Goal: Task Accomplishment & Management: Manage account settings

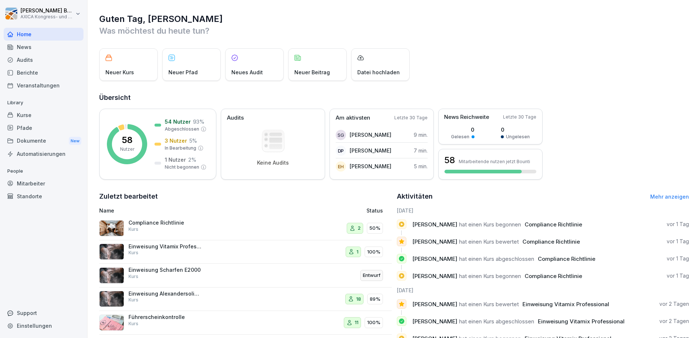
click at [22, 115] on div "Kurse" at bounding box center [44, 115] width 80 height 13
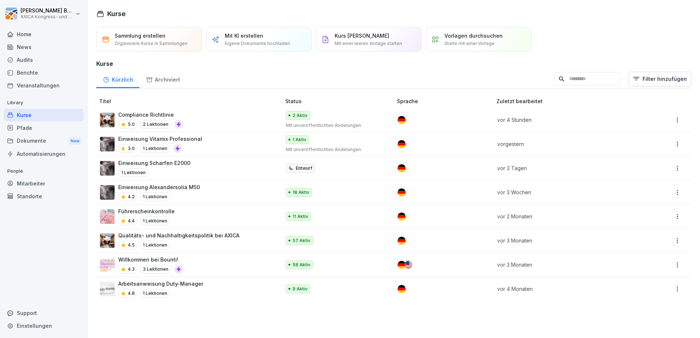
click at [182, 121] on div "Compliance Richtlinie 5.0 2 Lektionen" at bounding box center [187, 120] width 174 height 18
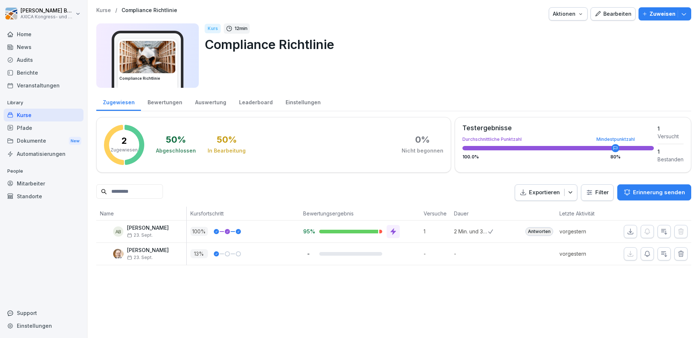
click at [605, 15] on div "Bearbeiten" at bounding box center [613, 14] width 37 height 8
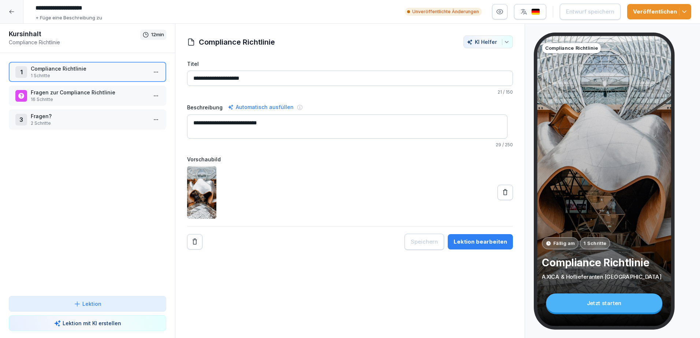
click at [477, 240] on div "Lektion bearbeiten" at bounding box center [480, 242] width 53 height 8
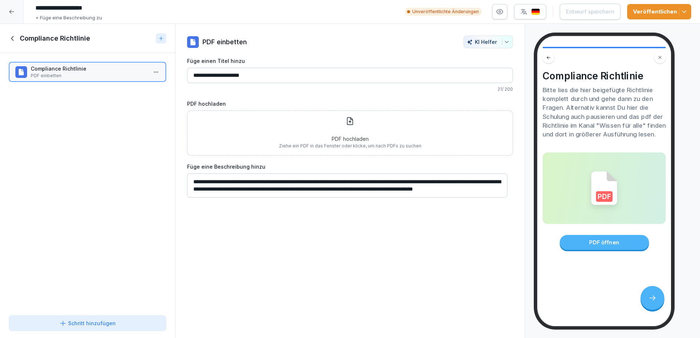
click at [353, 137] on p "PDF hochladen" at bounding box center [350, 139] width 142 height 8
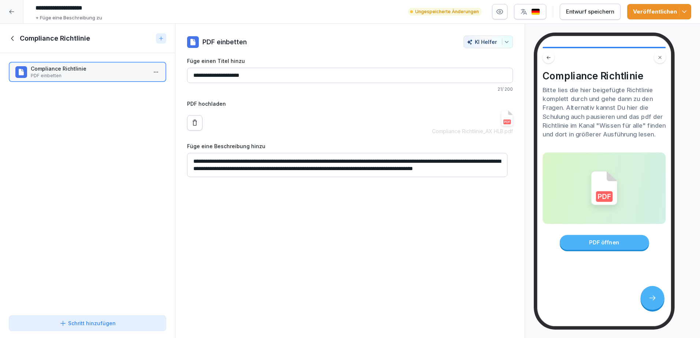
click at [501, 121] on img at bounding box center [507, 118] width 12 height 15
click at [597, 16] on button "Entwurf speichern" at bounding box center [590, 12] width 61 height 16
click at [13, 10] on icon at bounding box center [12, 12] width 6 height 6
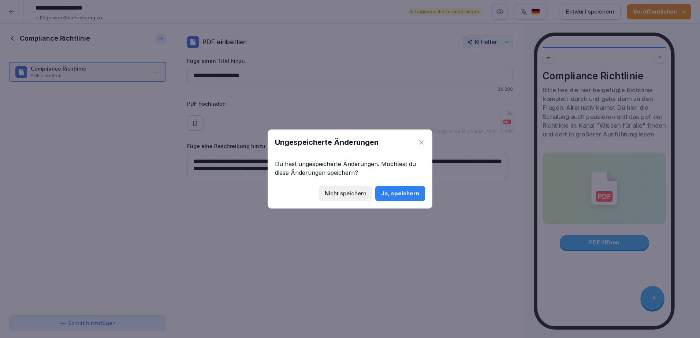
click at [409, 194] on div "Ja, speichern" at bounding box center [400, 194] width 38 height 8
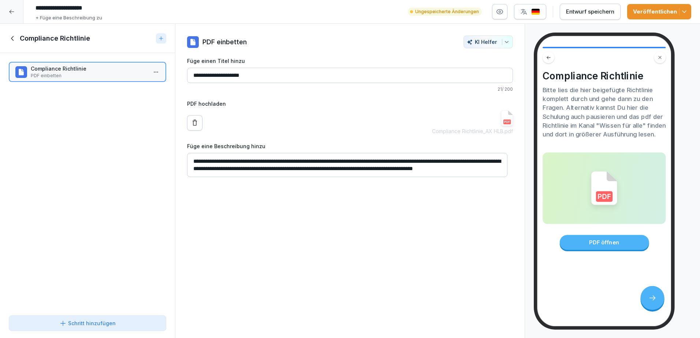
click at [599, 11] on div "Entwurf speichern" at bounding box center [590, 12] width 48 height 8
click at [286, 172] on textarea "**********" at bounding box center [347, 165] width 320 height 24
click at [367, 14] on div "**********" at bounding box center [361, 12] width 659 height 20
click at [287, 128] on div "Compliance Richtlinie_AX HLB.pdf" at bounding box center [350, 123] width 326 height 25
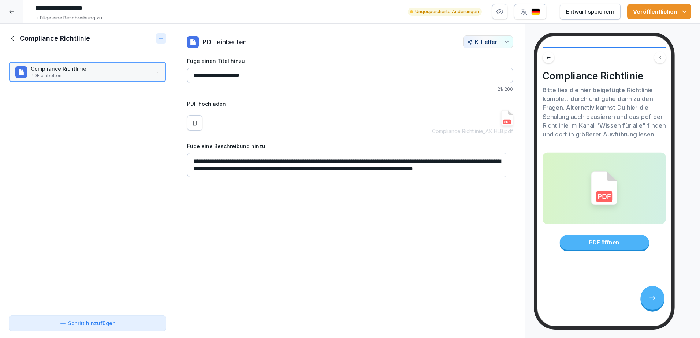
click at [501, 121] on img at bounding box center [507, 118] width 12 height 15
click at [576, 11] on div "Entwurf speichern" at bounding box center [590, 12] width 48 height 8
click at [455, 166] on textarea "**********" at bounding box center [347, 165] width 320 height 24
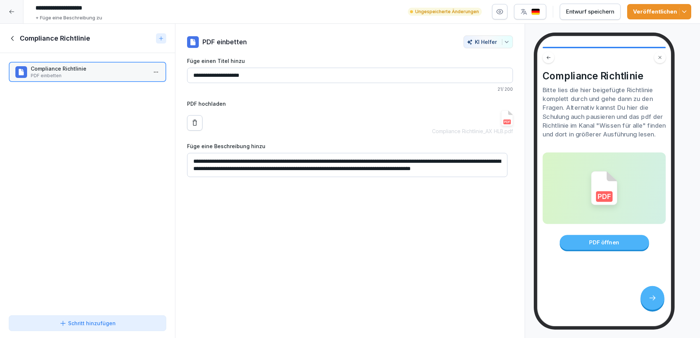
click at [432, 223] on div "**********" at bounding box center [350, 181] width 350 height 315
click at [577, 12] on div "Entwurf speichern" at bounding box center [590, 12] width 48 height 8
click at [287, 166] on textarea "**********" at bounding box center [347, 165] width 320 height 24
type textarea "**********"
click at [586, 12] on div "Entwurf speichern" at bounding box center [590, 12] width 48 height 8
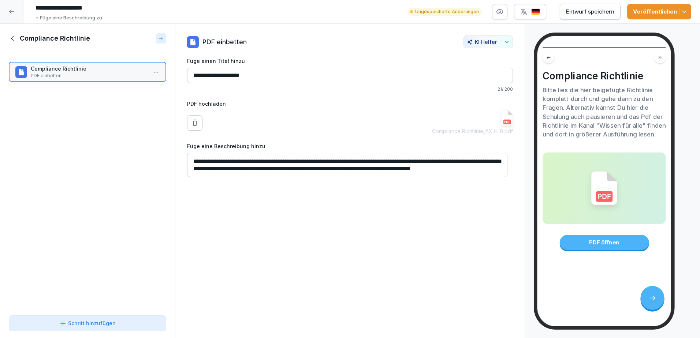
scroll to position [0, 0]
click at [303, 118] on div "Compliance Richtlinie_AX HLB.pdf" at bounding box center [350, 123] width 326 height 25
click at [353, 38] on div at bounding box center [354, 42] width 209 height 13
click at [12, 35] on icon at bounding box center [13, 38] width 8 height 8
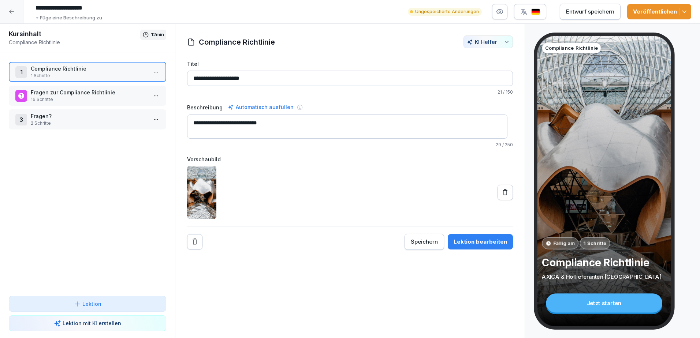
click at [69, 94] on p "Fragen zur Compliance Richtlinie" at bounding box center [89, 93] width 116 height 8
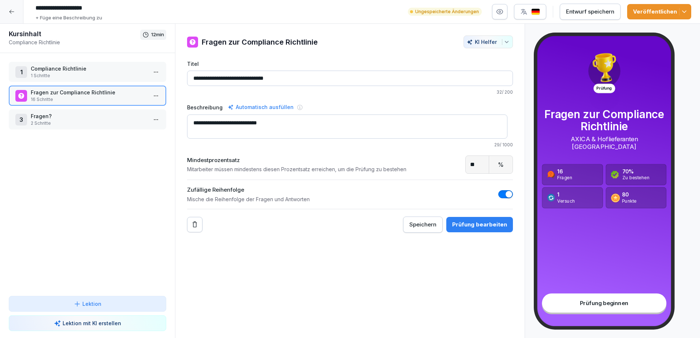
click at [590, 11] on div "Entwurf speichern" at bounding box center [590, 12] width 48 height 8
click at [71, 73] on p "1 Schritte" at bounding box center [89, 76] width 116 height 7
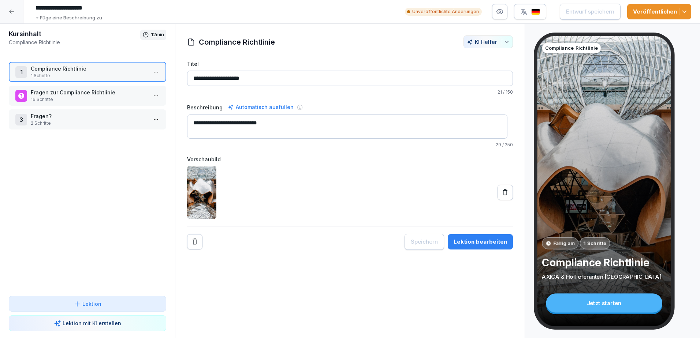
click at [480, 239] on div "Lektion bearbeiten" at bounding box center [480, 242] width 53 height 8
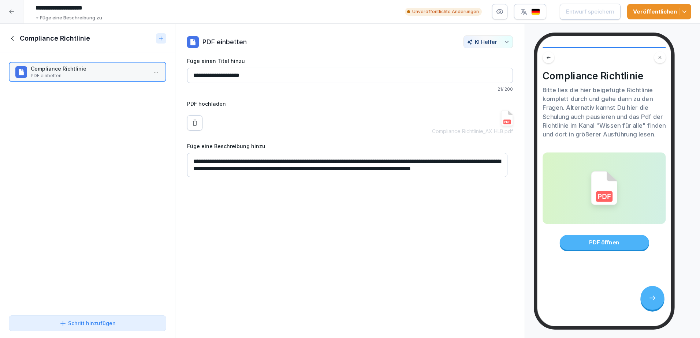
click at [504, 12] on icon "button" at bounding box center [499, 11] width 7 height 7
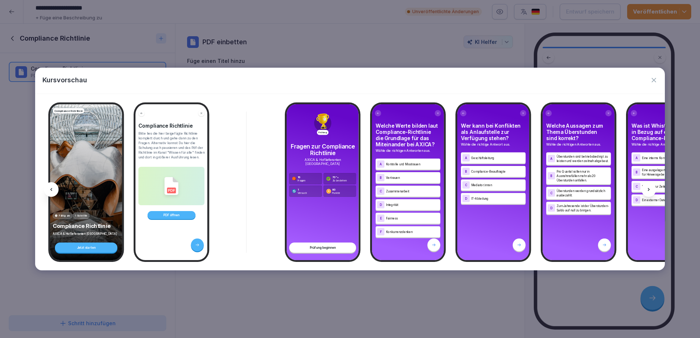
click at [655, 81] on icon "button" at bounding box center [654, 80] width 4 height 4
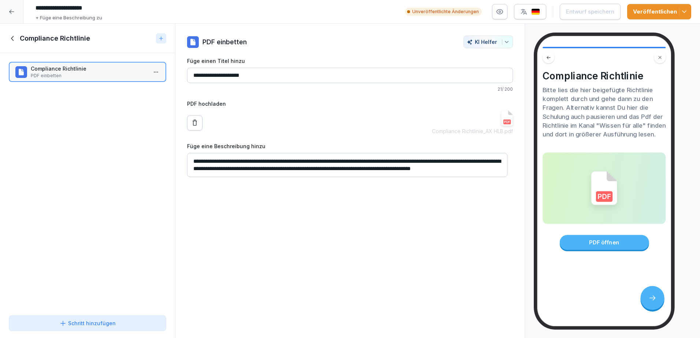
click at [684, 12] on icon "button" at bounding box center [684, 11] width 7 height 7
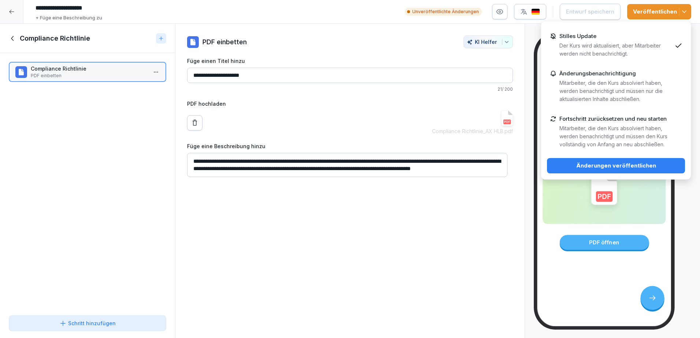
click at [654, 132] on p "Mitarbeiter, die den Kurs absolviert haben, werden benachrichtigt und müssen de…" at bounding box center [616, 137] width 112 height 24
click at [612, 166] on div "Änderungen veröffentlichen" at bounding box center [616, 166] width 126 height 8
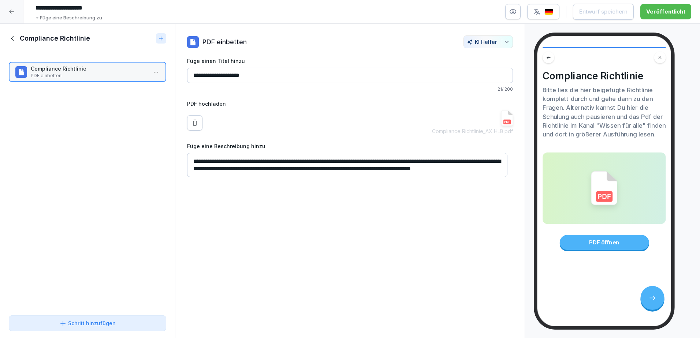
click at [12, 12] on icon at bounding box center [12, 12] width 6 height 6
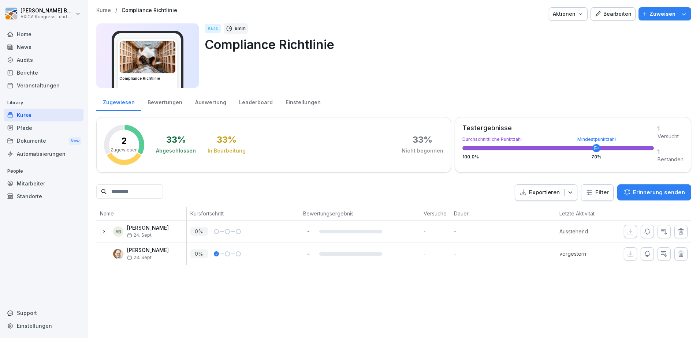
click at [28, 114] on div "Kurse" at bounding box center [44, 115] width 80 height 13
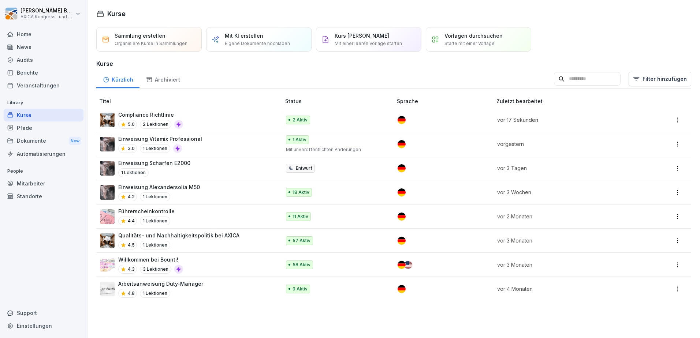
click at [178, 139] on p "Einweisung Vitamix Professional" at bounding box center [160, 139] width 84 height 8
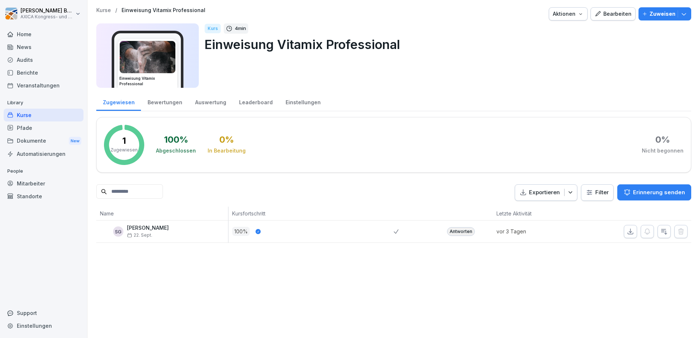
click at [170, 107] on div "Bewertungen" at bounding box center [165, 101] width 48 height 19
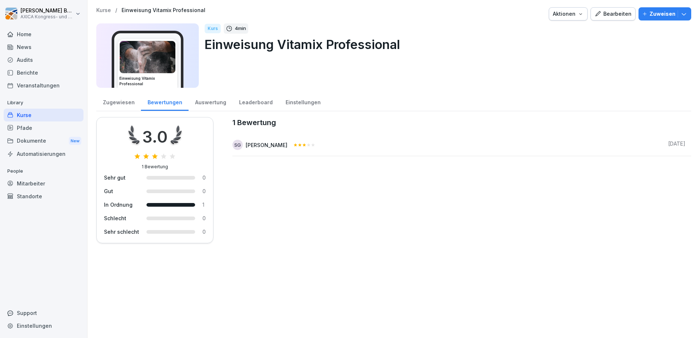
click at [211, 104] on div "Auswertung" at bounding box center [211, 101] width 44 height 19
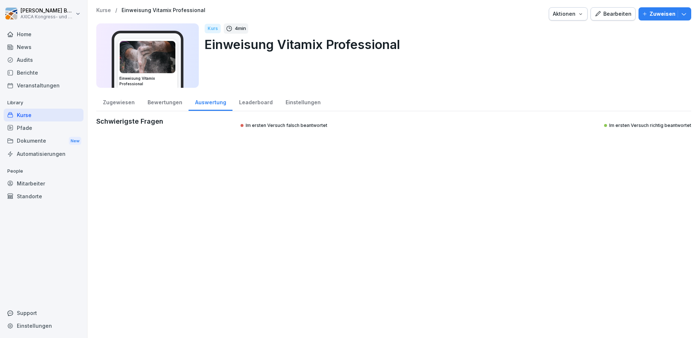
click at [255, 102] on div "Leaderboard" at bounding box center [256, 101] width 47 height 19
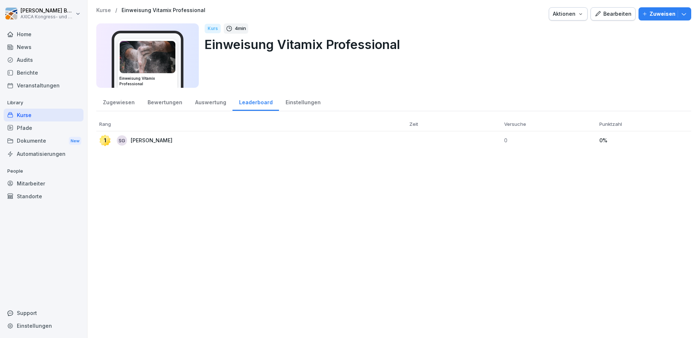
click at [209, 100] on div "Auswertung" at bounding box center [211, 101] width 44 height 19
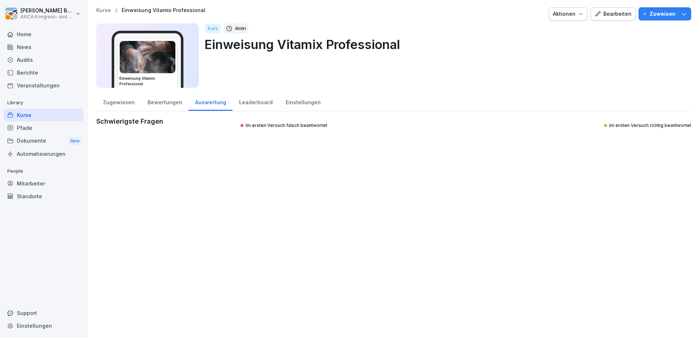
click at [285, 104] on div "Einstellungen" at bounding box center [303, 101] width 48 height 19
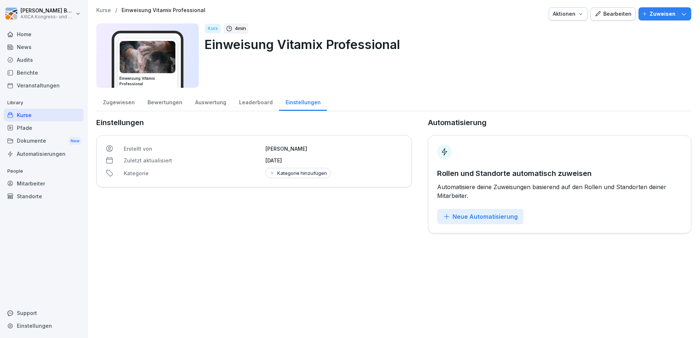
click at [249, 100] on div "Leaderboard" at bounding box center [256, 101] width 47 height 19
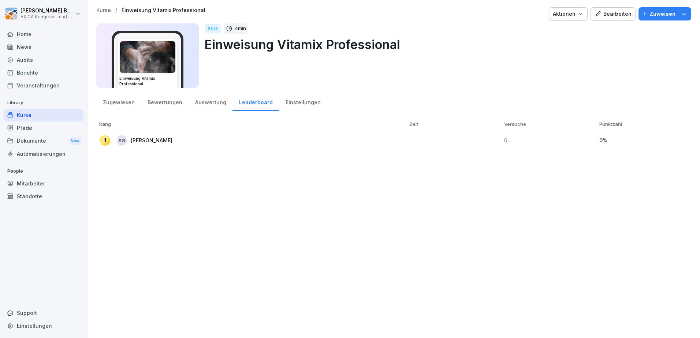
click at [212, 101] on div "Auswertung" at bounding box center [211, 101] width 44 height 19
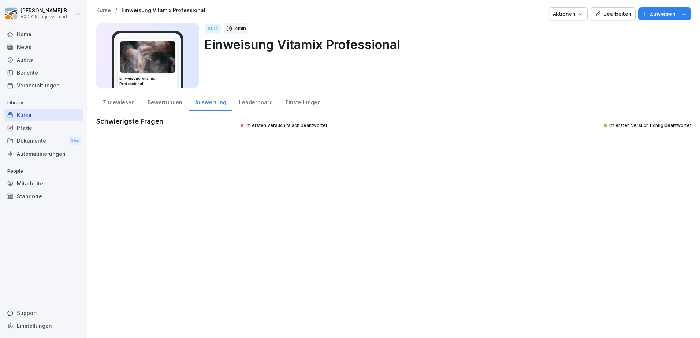
click at [611, 16] on div "Bearbeiten" at bounding box center [613, 14] width 37 height 8
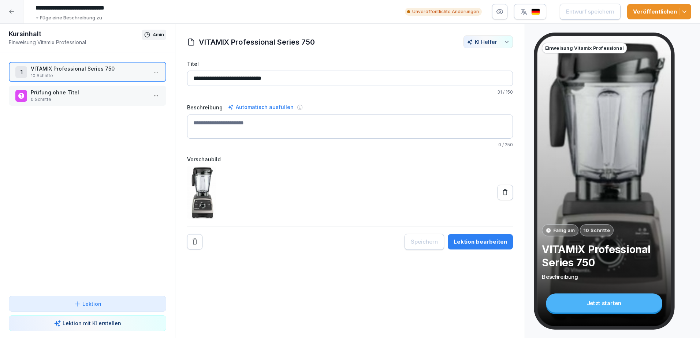
click at [151, 96] on html "**********" at bounding box center [350, 169] width 700 height 338
click at [114, 138] on div "Löschen" at bounding box center [110, 138] width 30 height 8
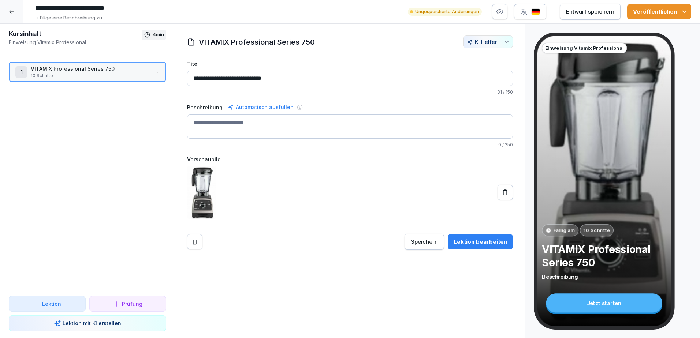
click at [78, 74] on p "10 Schritte" at bounding box center [89, 76] width 116 height 7
click at [483, 242] on div "Lektion bearbeiten" at bounding box center [480, 242] width 53 height 8
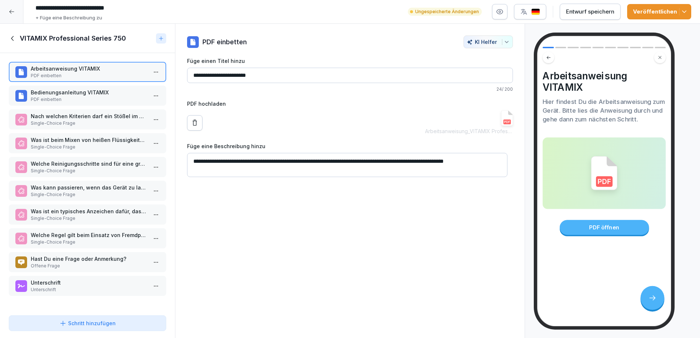
click at [92, 97] on p "PDF einbetten" at bounding box center [89, 99] width 116 height 7
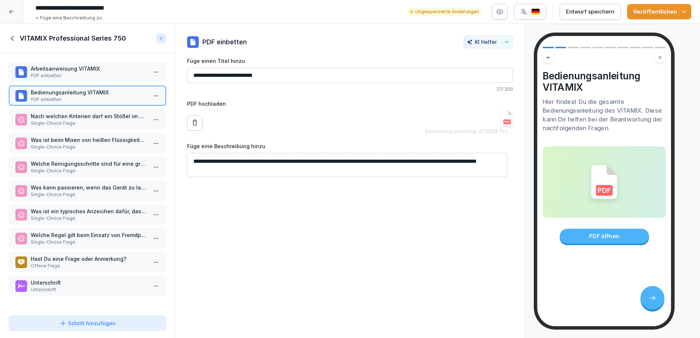
click at [57, 70] on p "Arbeitsanweisung VITAMIX" at bounding box center [89, 69] width 116 height 8
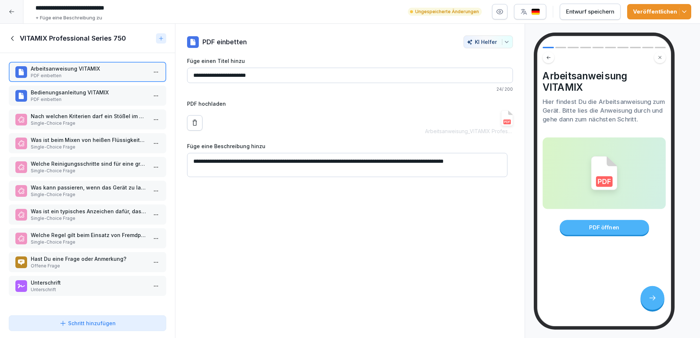
click at [48, 96] on p "Bedienungsanleitung VITAMIX" at bounding box center [89, 93] width 116 height 8
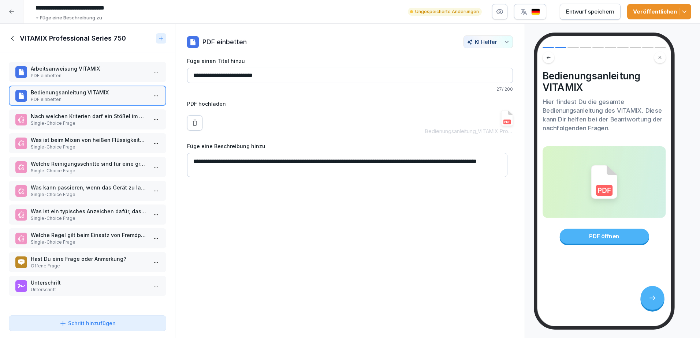
click at [75, 123] on p "Single-Choice Frage" at bounding box center [89, 123] width 116 height 7
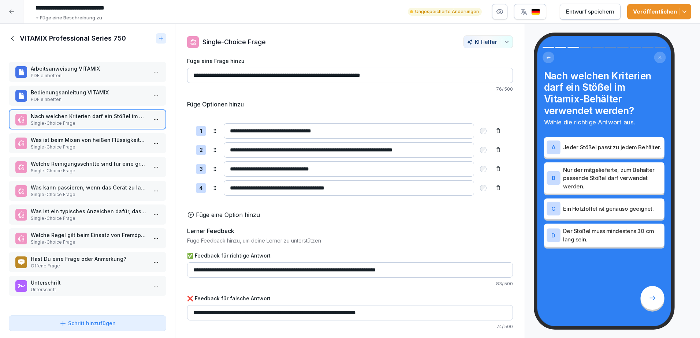
click at [77, 144] on p "Single-Choice Frage" at bounding box center [89, 147] width 116 height 7
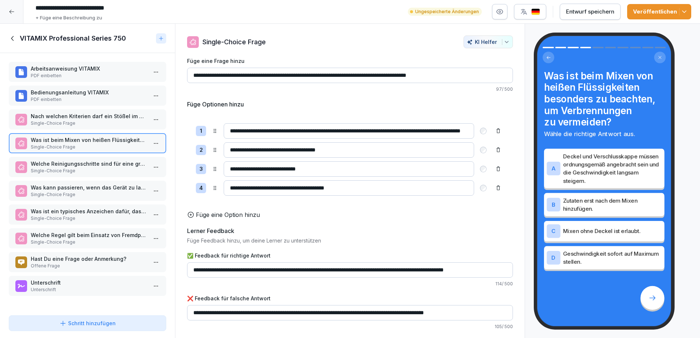
click at [96, 256] on p "Hast Du eine Frage oder Anmerkung?" at bounding box center [89, 259] width 116 height 8
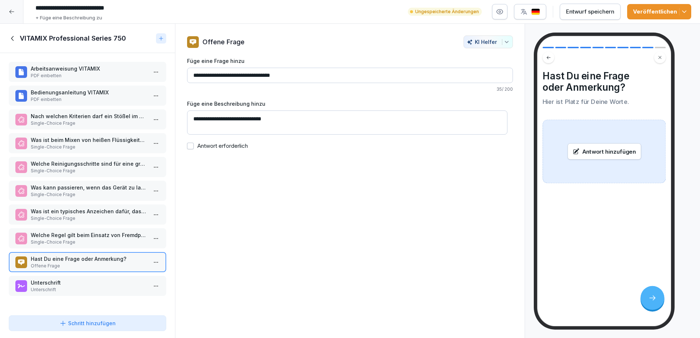
click at [97, 239] on p "Welche Regel gilt beim Einsatz von Fremdpersonal am VitaMix PROFESSIONAL SERIES…" at bounding box center [89, 235] width 116 height 8
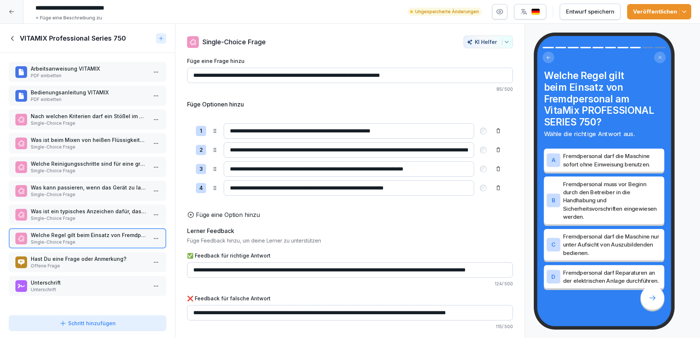
click at [72, 215] on p "Was ist ein typisches Anzeichen dafür, dass die Klingen des Behälters nicht ord…" at bounding box center [89, 212] width 116 height 8
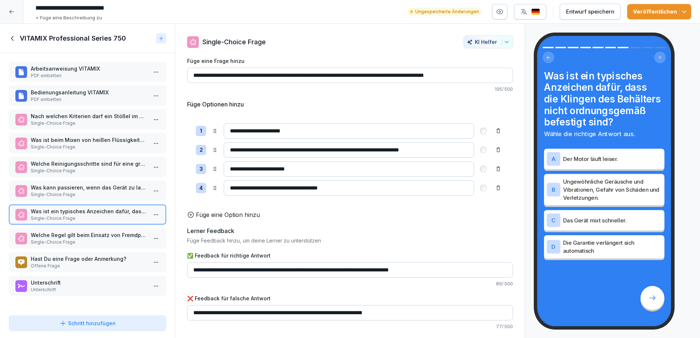
click at [63, 196] on p "Single-Choice Frage" at bounding box center [89, 195] width 116 height 7
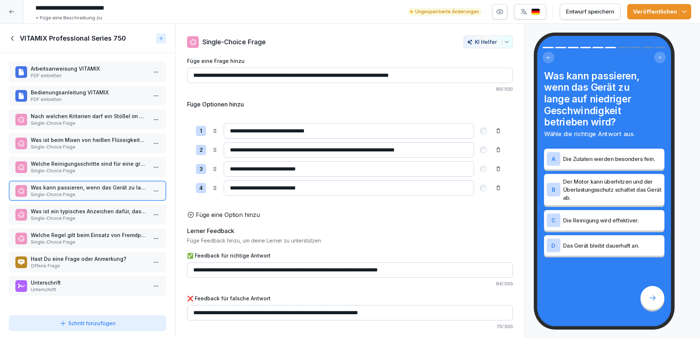
click at [62, 167] on p "Welche Reinigungsschritte sind für eine gründliche Desinfektion des Behälters n…" at bounding box center [89, 164] width 116 height 8
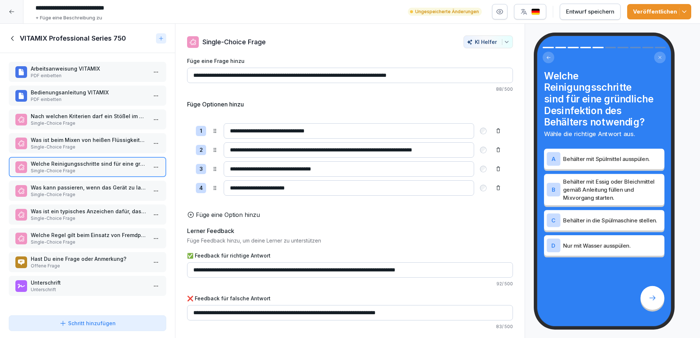
click at [58, 146] on p "Single-Choice Frage" at bounding box center [89, 147] width 116 height 7
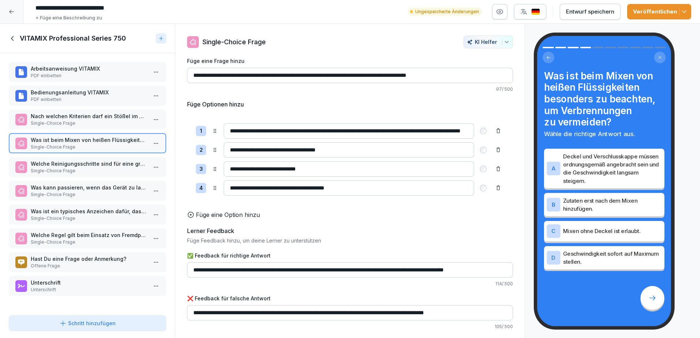
click at [57, 118] on p "Nach welchen Kriterien darf ein Stößel im Vitamix-Behälter verwendet werden?" at bounding box center [89, 116] width 116 height 8
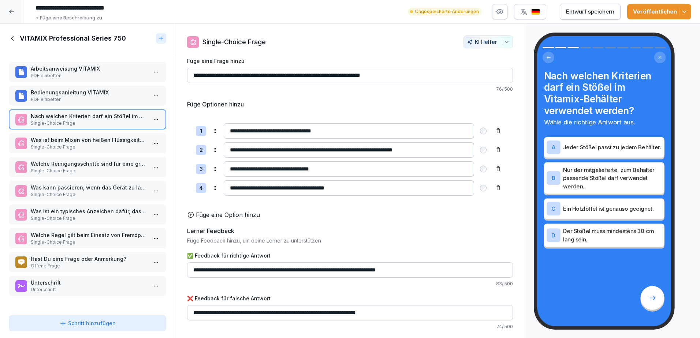
click at [61, 92] on p "Bedienungsanleitung VITAMIX" at bounding box center [89, 93] width 116 height 8
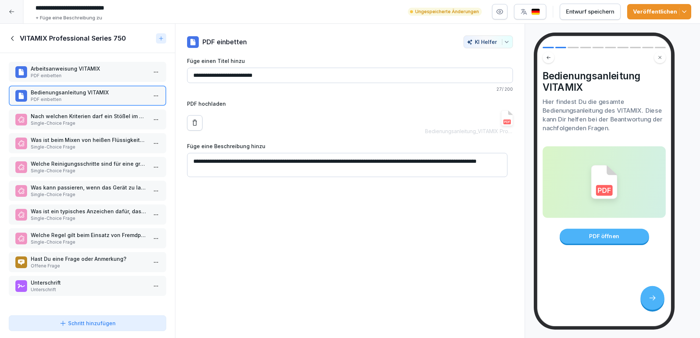
click at [684, 10] on icon "button" at bounding box center [684, 11] width 7 height 7
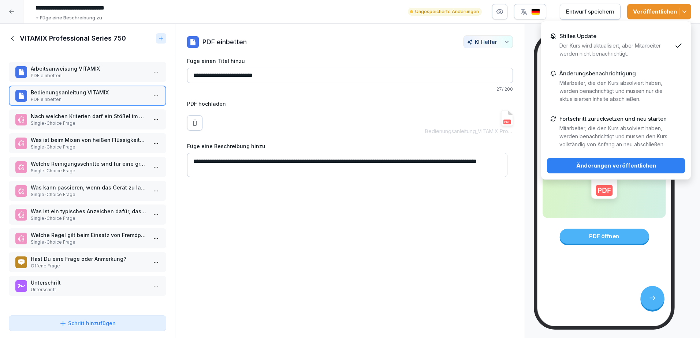
click at [592, 124] on div "Fortschritt zurücksetzen und neu starten Mitarbeiter, die den Kurs absolviert h…" at bounding box center [616, 132] width 112 height 33
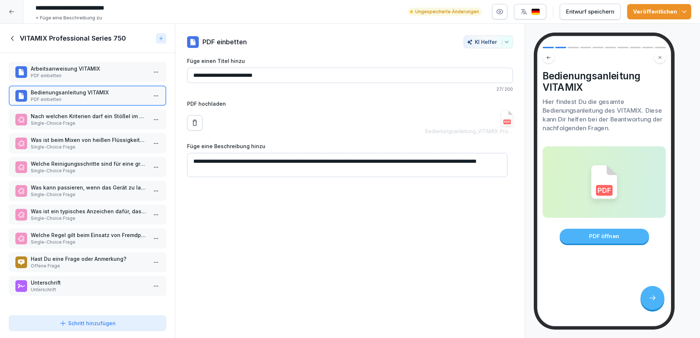
click at [10, 12] on icon at bounding box center [11, 12] width 5 height 4
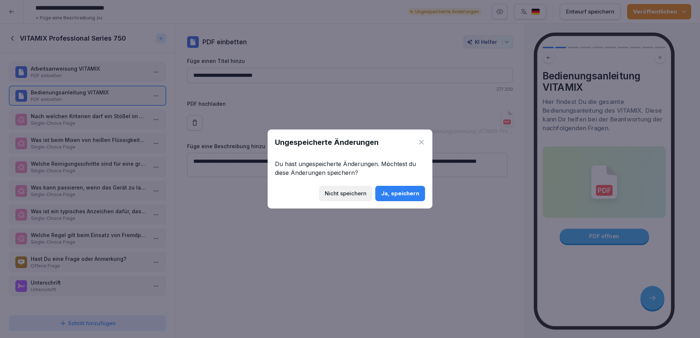
click at [407, 192] on div "Ja, speichern" at bounding box center [400, 194] width 38 height 8
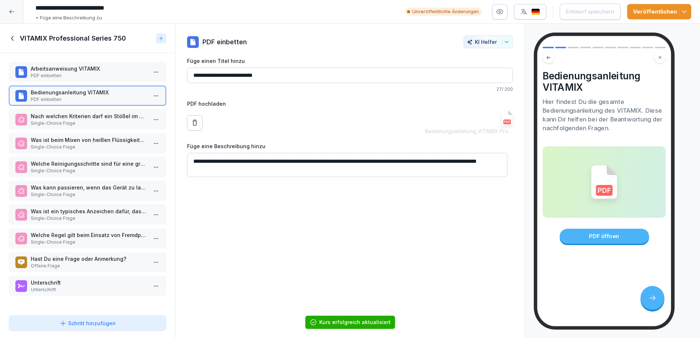
click at [60, 67] on p "Arbeitsanweisung VITAMIX" at bounding box center [89, 69] width 116 height 8
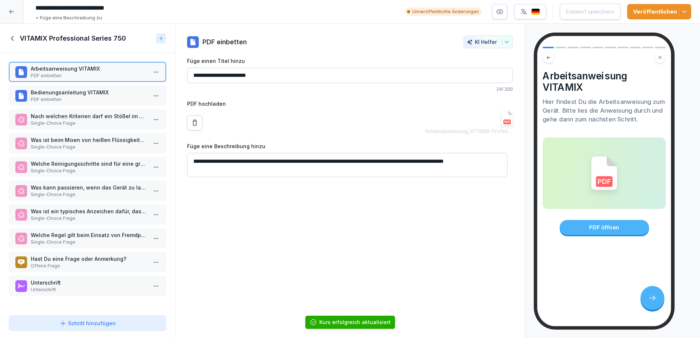
click at [14, 37] on icon at bounding box center [13, 38] width 8 height 8
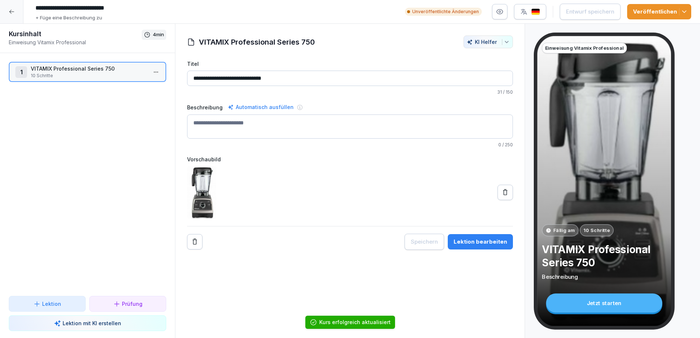
click at [12, 14] on icon at bounding box center [12, 12] width 6 height 6
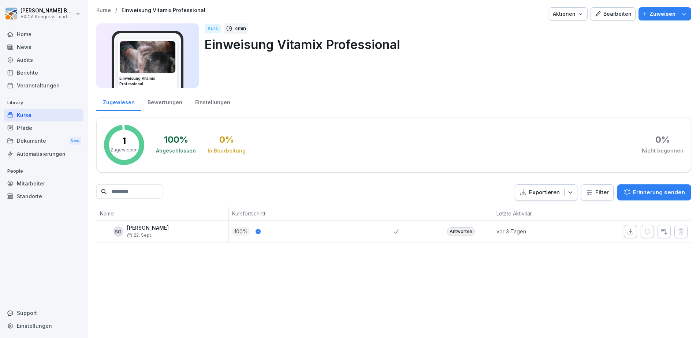
click at [175, 234] on div "SG Sebastian Görmar 22. Sept." at bounding box center [164, 231] width 128 height 13
click at [570, 191] on icon "button" at bounding box center [570, 192] width 7 height 7
click at [601, 289] on div "Kurse / Einweisung Vitamix Professional Aktionen Bearbeiten Zuweisen Einweisung…" at bounding box center [394, 169] width 613 height 338
click at [681, 12] on icon "button" at bounding box center [683, 13] width 7 height 7
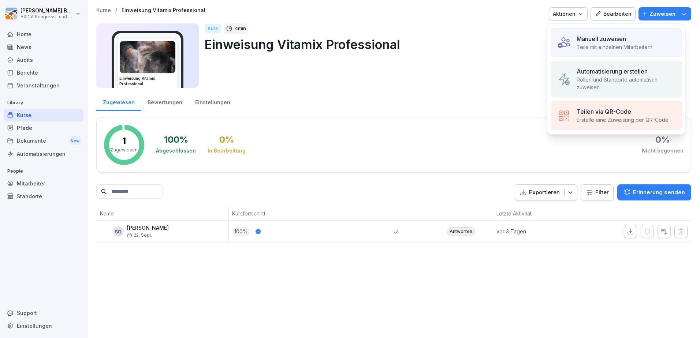
click at [618, 40] on p "Manuell zuweisen" at bounding box center [601, 38] width 49 height 9
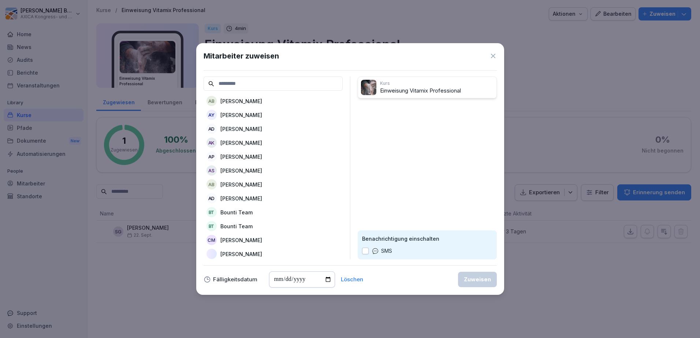
click at [247, 127] on p "Andreas Dietrich" at bounding box center [241, 129] width 42 height 8
click at [249, 129] on p "Andreas Kaden" at bounding box center [241, 129] width 42 height 8
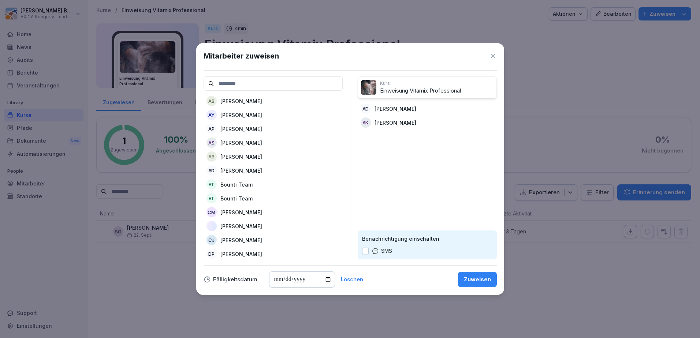
click at [249, 129] on p "Andrej Polter" at bounding box center [241, 129] width 42 height 8
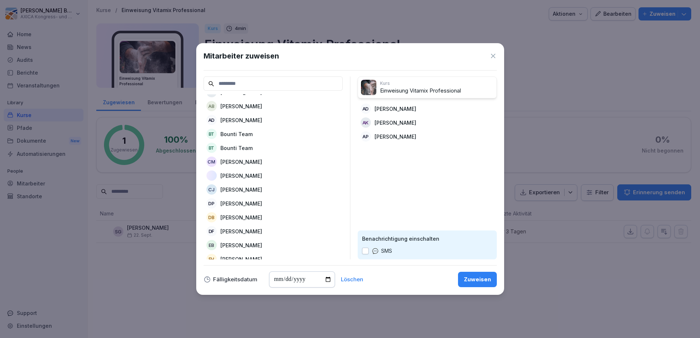
scroll to position [73, 0]
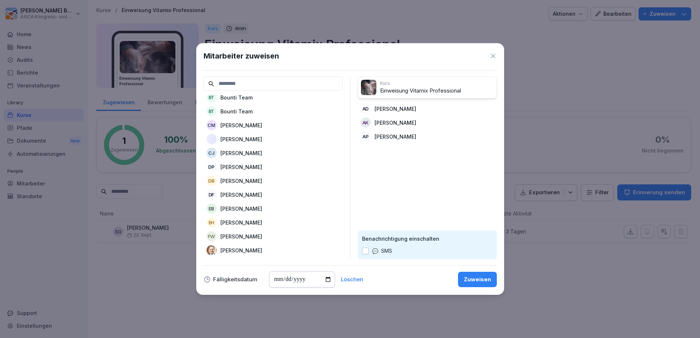
click at [242, 166] on p "Daniela Monika Palm" at bounding box center [241, 167] width 42 height 8
click at [244, 209] on p "Enrico Hilliger" at bounding box center [241, 209] width 42 height 8
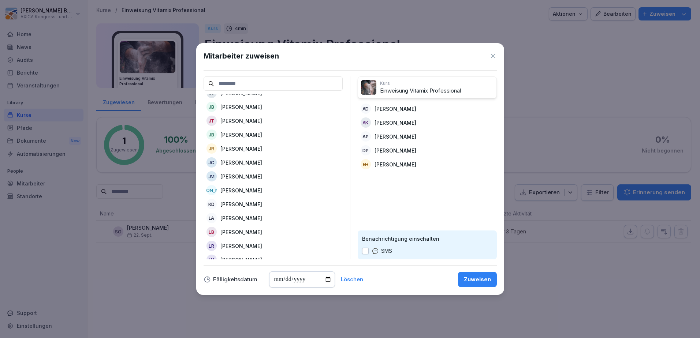
scroll to position [256, 0]
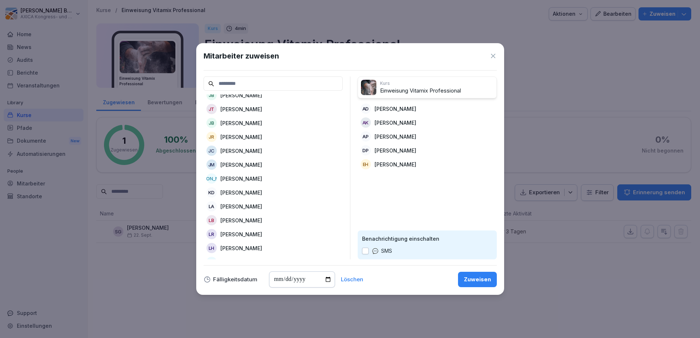
click at [248, 190] on p "Kai Frank Daase" at bounding box center [241, 193] width 42 height 8
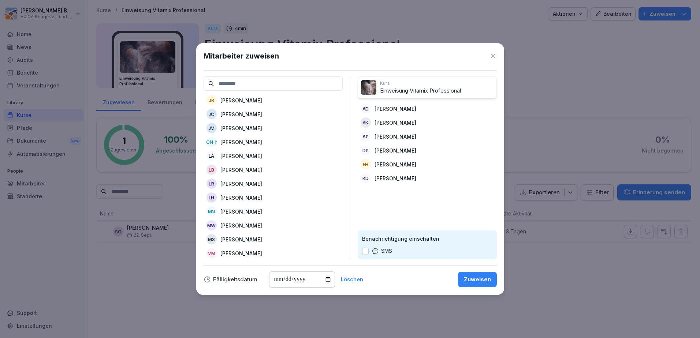
scroll to position [330, 0]
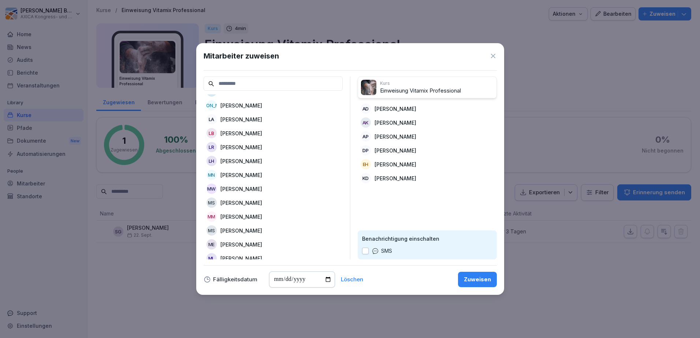
click at [234, 189] on p "Manuela Wiesner" at bounding box center [241, 189] width 42 height 8
click at [243, 215] on p "Marcel Schwarz" at bounding box center [241, 217] width 42 height 8
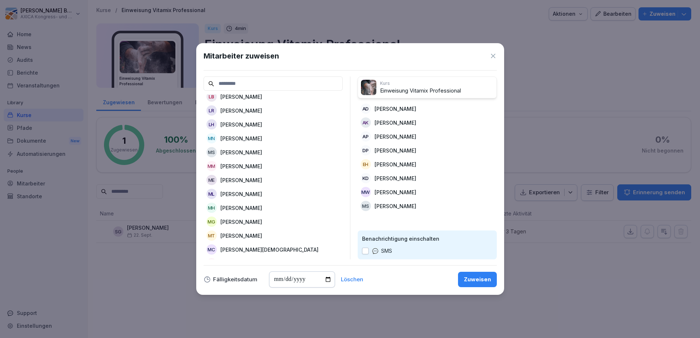
click at [242, 180] on p "Marek Erdmann" at bounding box center [241, 181] width 42 height 8
click at [239, 194] on p "Markus Hopf" at bounding box center [241, 194] width 42 height 8
click at [241, 209] on p "Martin Temlitz" at bounding box center [241, 208] width 42 height 8
click at [242, 208] on p "Matthias Christ" at bounding box center [269, 208] width 98 height 8
click at [242, 210] on p "Matthieu Mansion" at bounding box center [241, 208] width 42 height 8
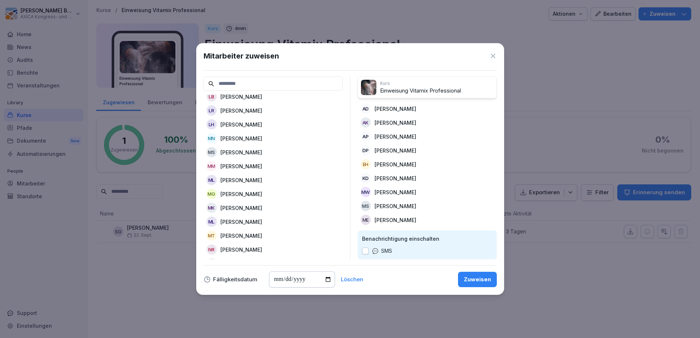
click at [241, 209] on p "Michael Kliche" at bounding box center [241, 208] width 42 height 8
click at [383, 217] on p "Michael Kliche" at bounding box center [396, 221] width 42 height 8
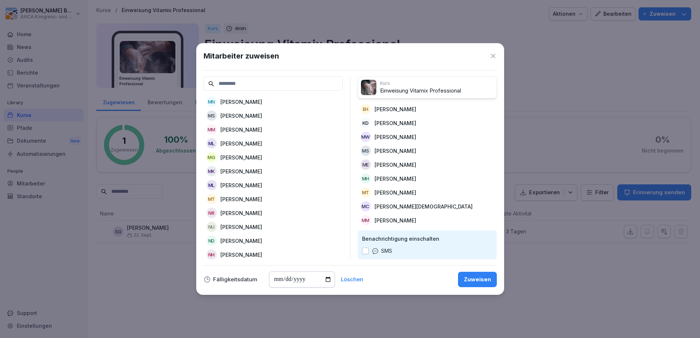
click at [236, 200] on p "Michael Temlitz" at bounding box center [241, 200] width 42 height 8
click at [233, 198] on p "Nadine Reiter" at bounding box center [241, 200] width 42 height 8
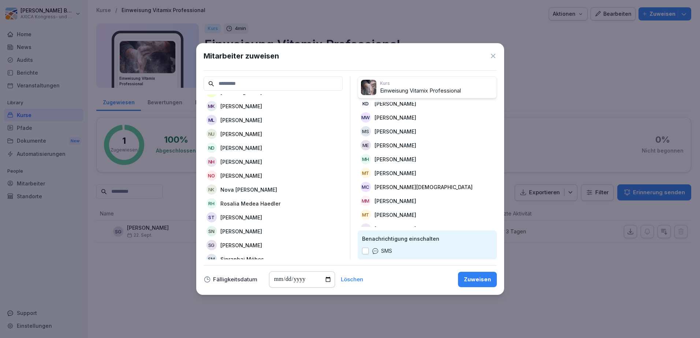
scroll to position [476, 0]
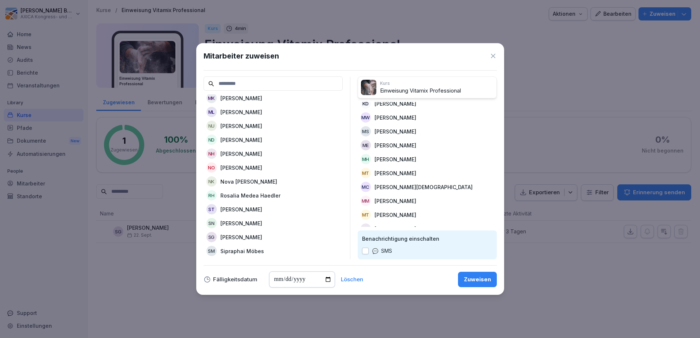
click at [246, 194] on p "Rosalia Medea Haedler" at bounding box center [250, 196] width 60 height 8
click at [244, 209] on p "Sascha Näbert" at bounding box center [241, 210] width 42 height 8
click at [244, 209] on p "Sebastian Görmar" at bounding box center [241, 210] width 42 height 8
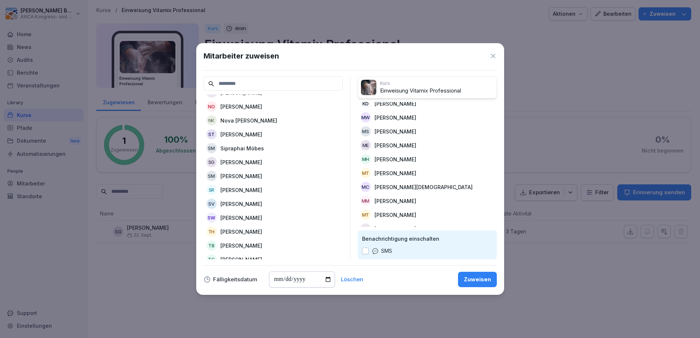
scroll to position [549, 0]
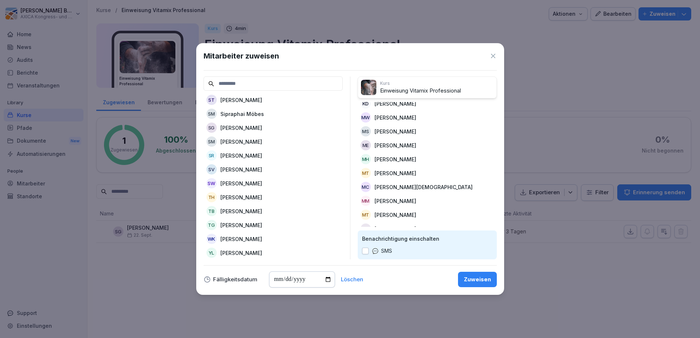
click at [243, 222] on p "Tino Gerlich" at bounding box center [241, 226] width 42 height 8
click at [255, 235] on p "Wolfgang Keller" at bounding box center [241, 239] width 42 height 8
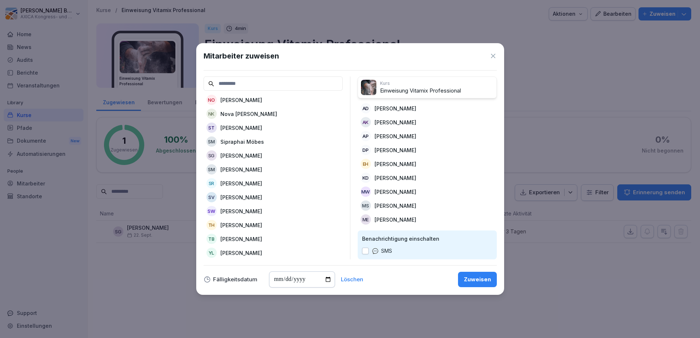
scroll to position [0, 0]
click at [408, 149] on p "Daniela Monika Palm" at bounding box center [396, 151] width 42 height 8
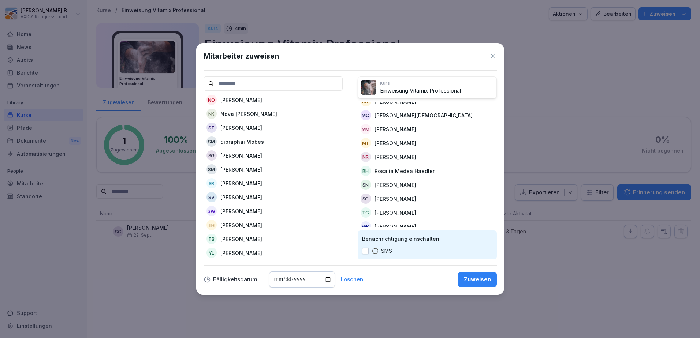
scroll to position [144, 0]
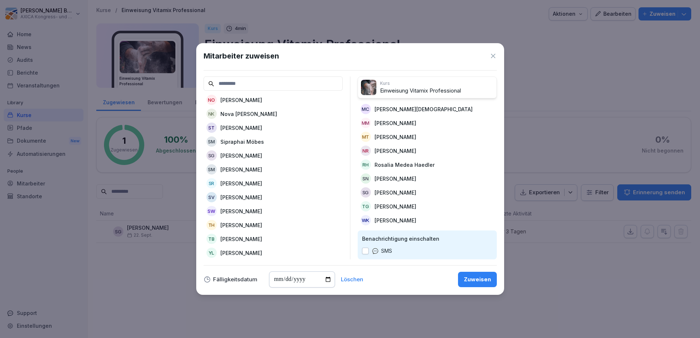
click at [290, 282] on input "date" at bounding box center [302, 280] width 66 height 16
click at [326, 279] on input "date" at bounding box center [302, 280] width 66 height 16
type input "**********"
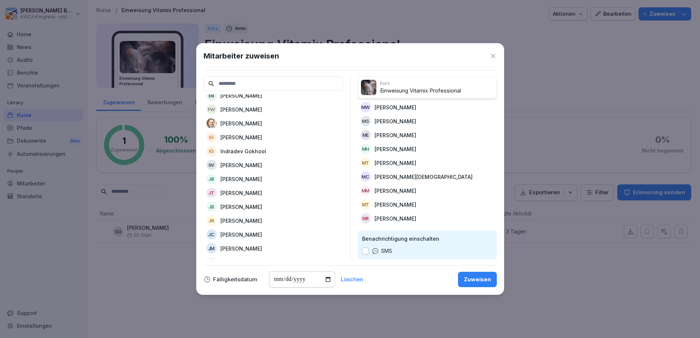
scroll to position [87, 0]
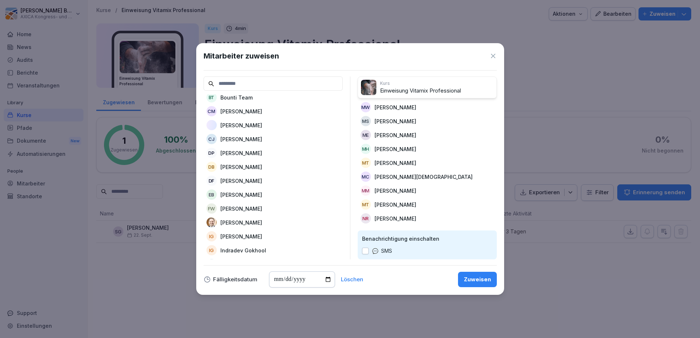
click at [494, 52] on icon at bounding box center [493, 55] width 7 height 7
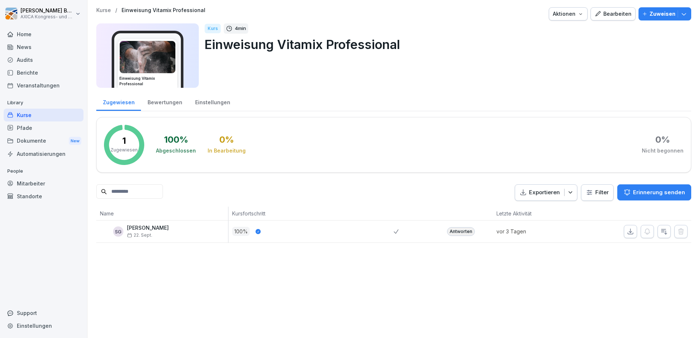
click at [680, 15] on icon "button" at bounding box center [683, 13] width 7 height 7
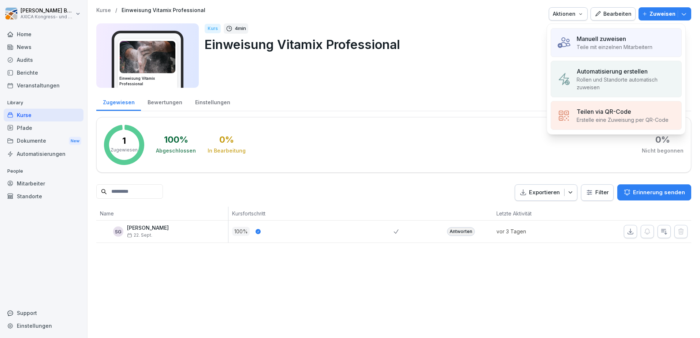
click at [601, 40] on p "Manuell zuweisen" at bounding box center [601, 38] width 49 height 9
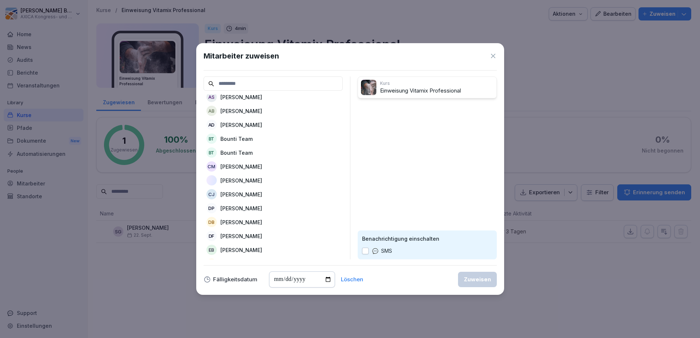
scroll to position [0, 0]
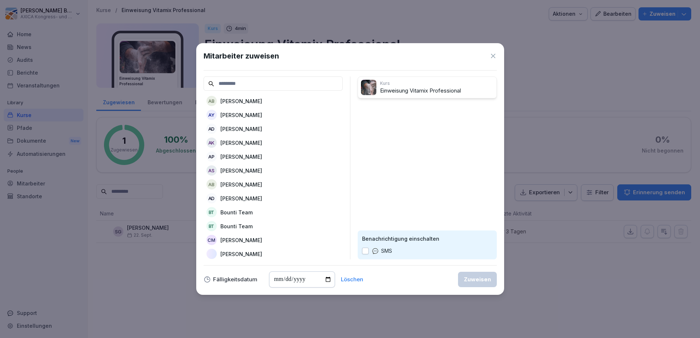
click at [250, 129] on p "Andreas Dietrich" at bounding box center [241, 129] width 42 height 8
click at [250, 129] on p "Andreas Kaden" at bounding box center [241, 129] width 42 height 8
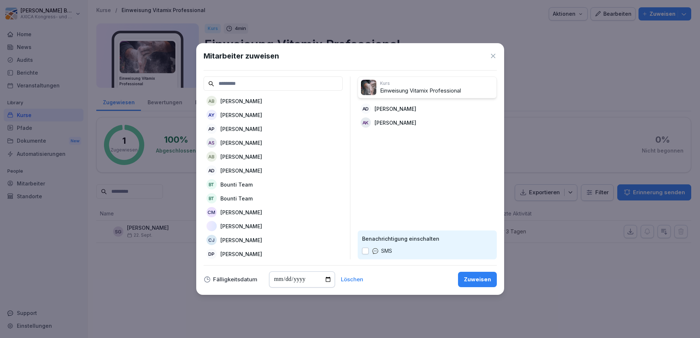
click at [250, 129] on p "Andrej Polter" at bounding box center [241, 129] width 42 height 8
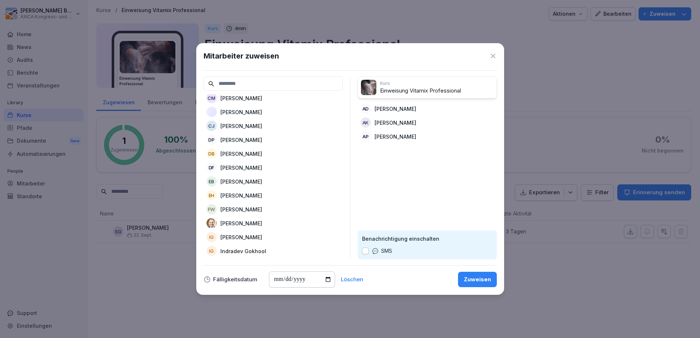
scroll to position [110, 0]
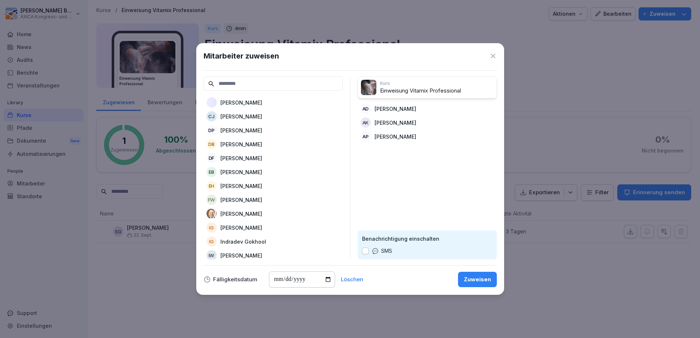
click at [239, 186] on p "Enrico Hilliger" at bounding box center [241, 186] width 42 height 8
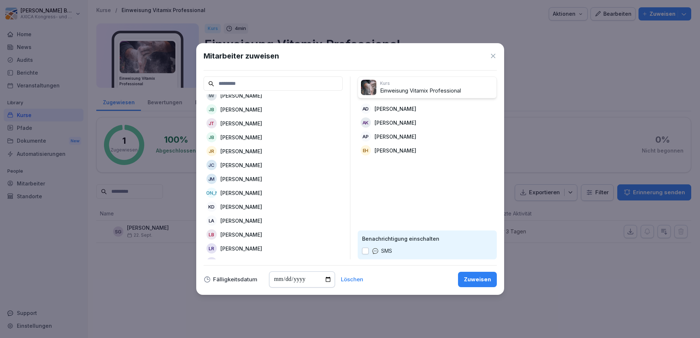
scroll to position [256, 0]
click at [239, 208] on p "Kai Frank Daase" at bounding box center [241, 207] width 42 height 8
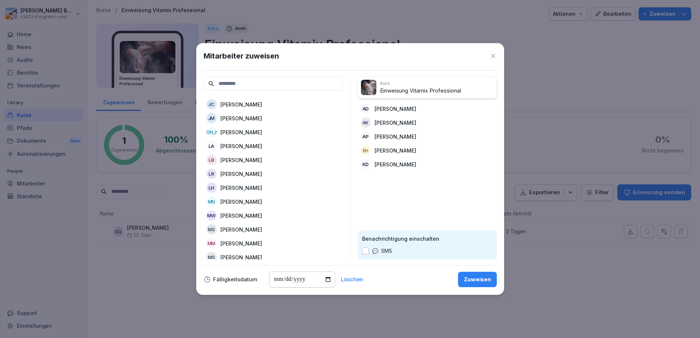
scroll to position [330, 0]
click at [246, 204] on p "Manuela Wiesner" at bounding box center [241, 203] width 42 height 8
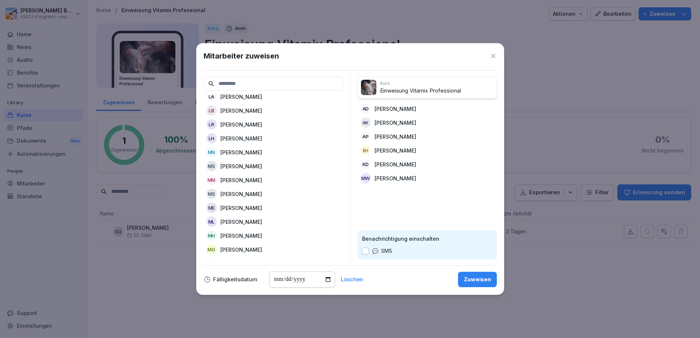
click at [259, 194] on p "Marcel Schwarz" at bounding box center [241, 194] width 42 height 8
click at [245, 223] on p "Markus Hopf" at bounding box center [241, 222] width 42 height 8
click at [242, 235] on p "Martin Temlitz" at bounding box center [241, 236] width 42 height 8
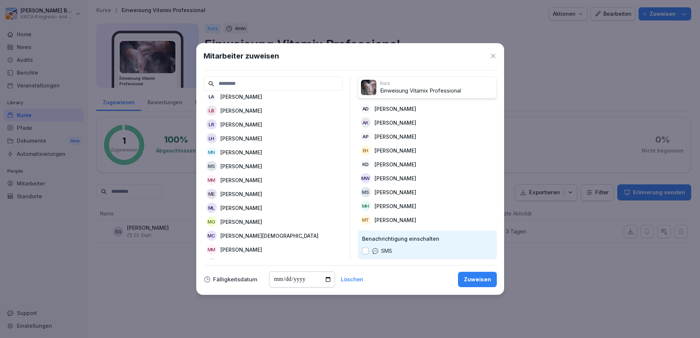
click at [242, 235] on p "Matthias Christ" at bounding box center [269, 236] width 98 height 8
click at [242, 235] on p "Matthieu Mansion" at bounding box center [241, 236] width 42 height 8
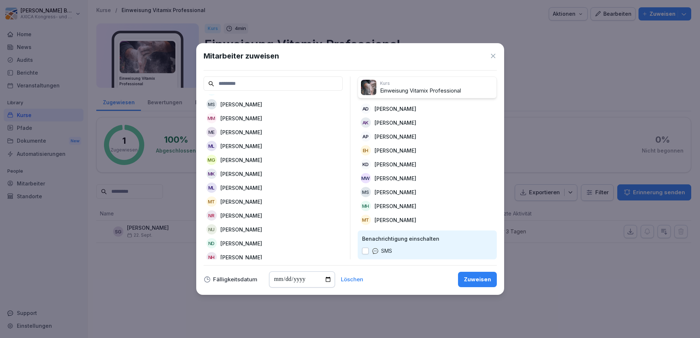
scroll to position [439, 0]
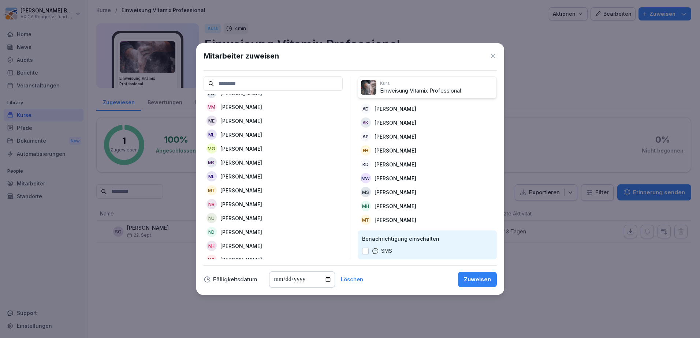
click at [240, 190] on p "Michael Temlitz" at bounding box center [241, 191] width 42 height 8
click at [240, 192] on p "Nadine Reiter" at bounding box center [241, 191] width 42 height 8
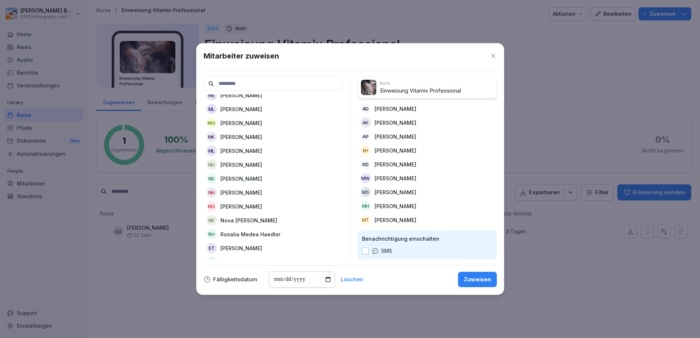
scroll to position [476, 0]
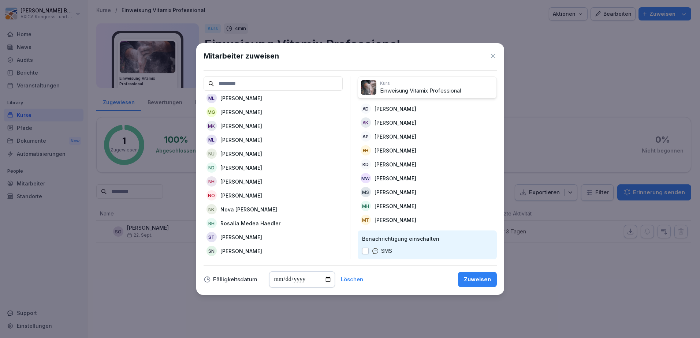
click at [270, 220] on p "Rosalia Medea Haedler" at bounding box center [250, 224] width 60 height 8
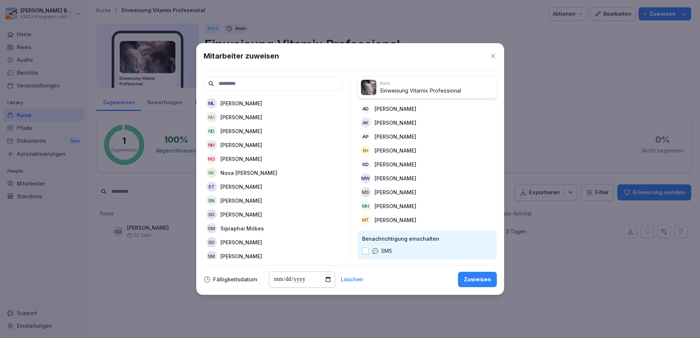
click at [249, 199] on p "Sascha Näbert" at bounding box center [241, 201] width 42 height 8
click at [249, 200] on p "Sebastian Görmar" at bounding box center [241, 201] width 42 height 8
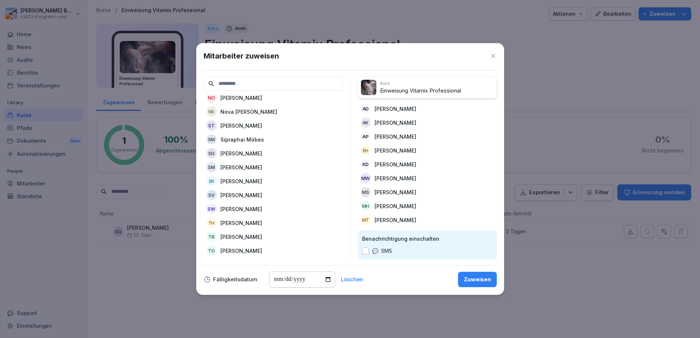
scroll to position [586, 0]
click at [232, 197] on p "Sven Wiesner" at bounding box center [241, 197] width 42 height 8
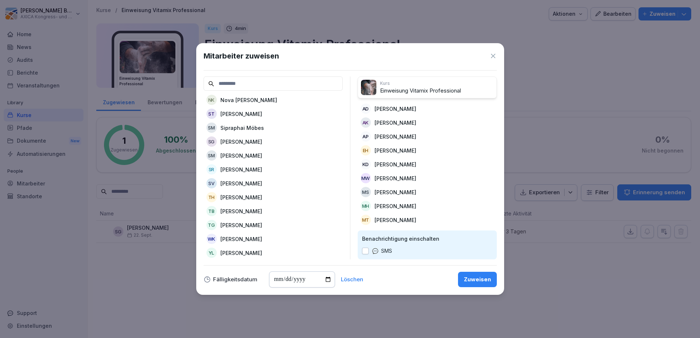
click at [225, 222] on p "Tino Gerlich" at bounding box center [241, 226] width 42 height 8
click at [229, 235] on p "Wolfgang Keller" at bounding box center [241, 239] width 42 height 8
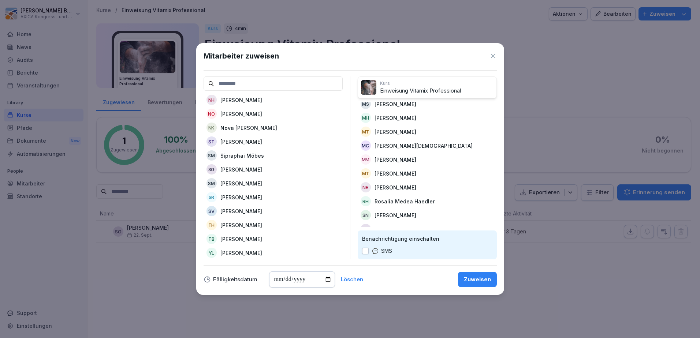
scroll to position [144, 0]
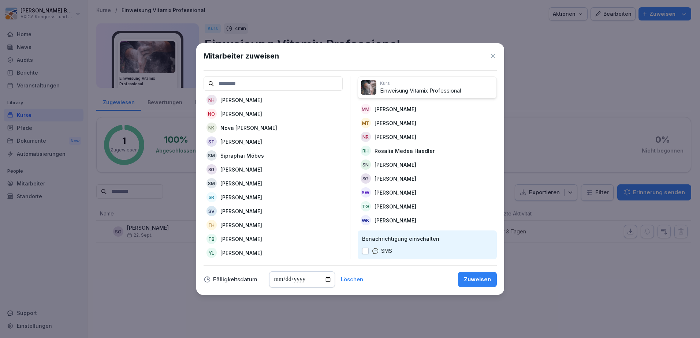
click at [404, 189] on p "Sven Wiesner" at bounding box center [396, 193] width 42 height 8
click at [295, 280] on input "date" at bounding box center [302, 280] width 66 height 16
click at [329, 280] on input "date" at bounding box center [302, 280] width 66 height 16
type input "**********"
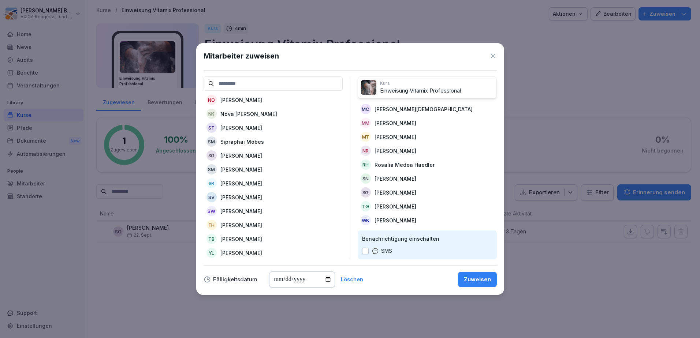
click at [472, 279] on div "Zuweisen" at bounding box center [477, 280] width 27 height 8
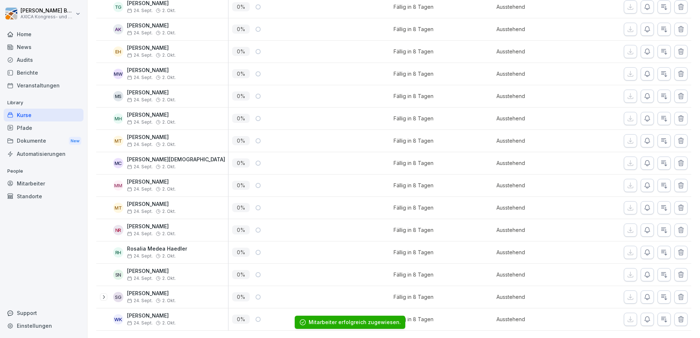
scroll to position [303, 0]
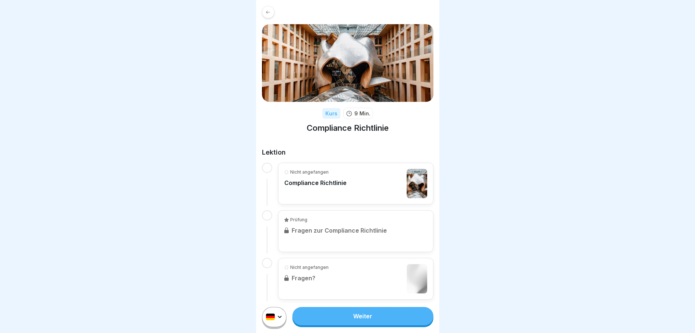
click at [327, 187] on div "Nicht angefangen Compliance Richtlinie" at bounding box center [315, 183] width 62 height 29
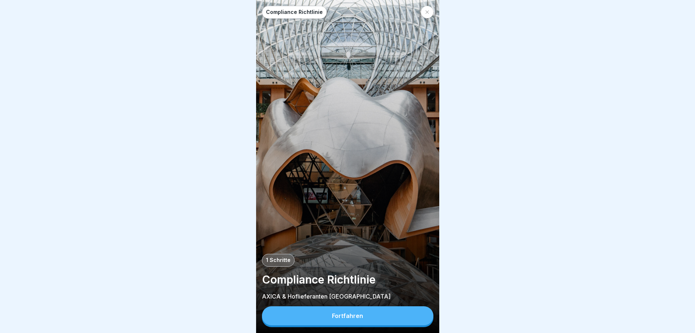
scroll to position [5, 0]
click at [349, 316] on div "Fortfahren" at bounding box center [347, 315] width 31 height 7
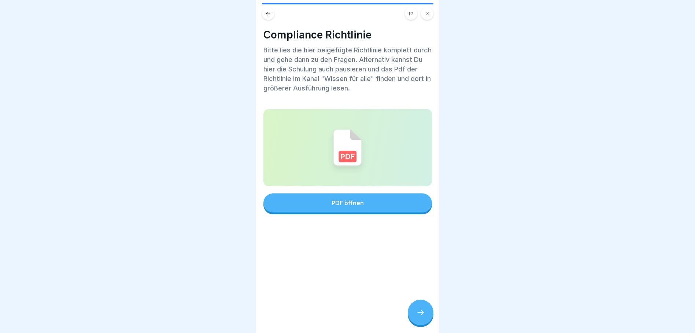
click at [343, 200] on div "PDF öffnen" at bounding box center [347, 203] width 32 height 7
click at [418, 315] on icon at bounding box center [420, 312] width 9 height 9
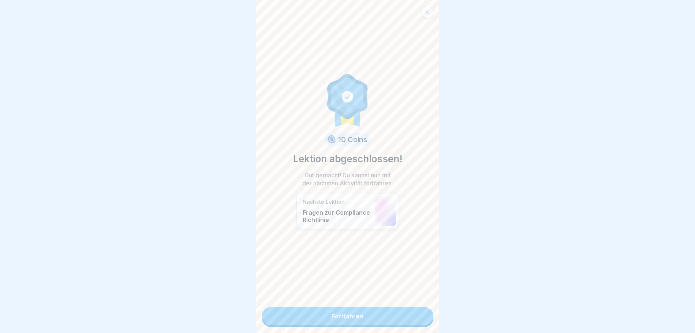
click at [379, 312] on link "Fortfahren" at bounding box center [347, 316] width 171 height 18
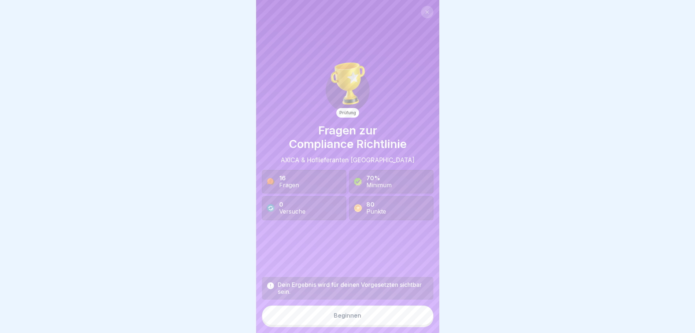
scroll to position [5, 0]
click at [335, 313] on div "Beginnen" at bounding box center [347, 315] width 27 height 7
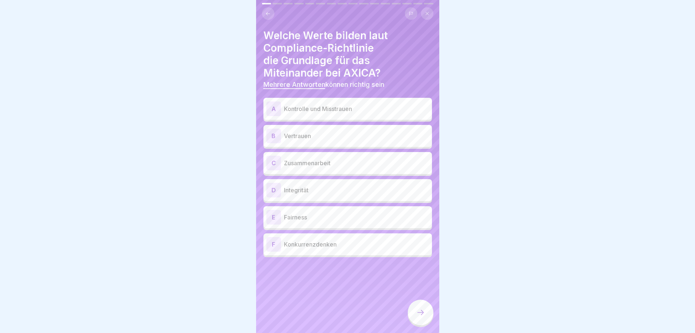
click at [314, 131] on p "Vertrauen" at bounding box center [356, 135] width 145 height 9
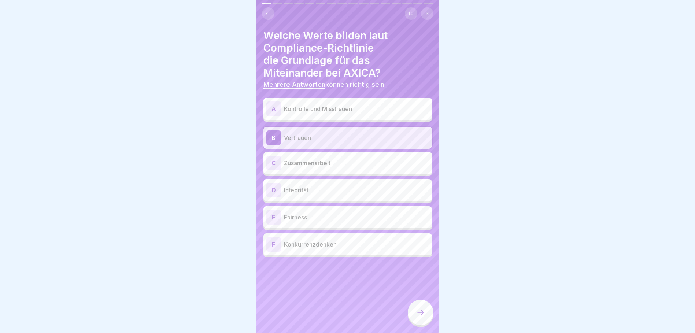
click at [313, 159] on p "Zusammenarbeit" at bounding box center [356, 163] width 145 height 9
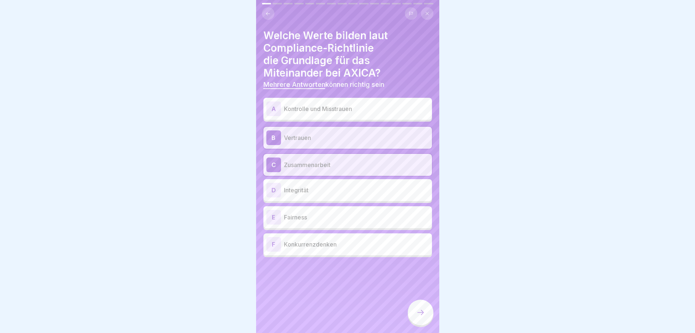
click at [311, 186] on p "Integrität" at bounding box center [356, 190] width 145 height 9
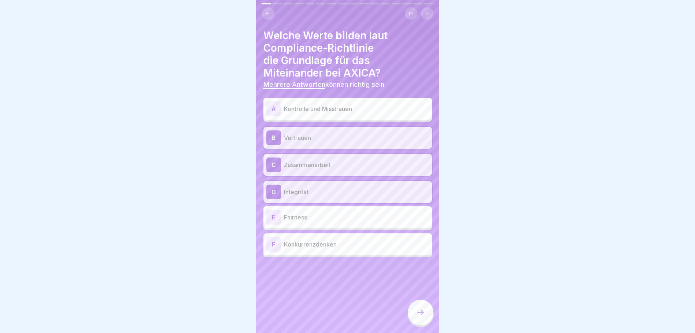
click at [308, 213] on p "Fairness" at bounding box center [356, 217] width 145 height 9
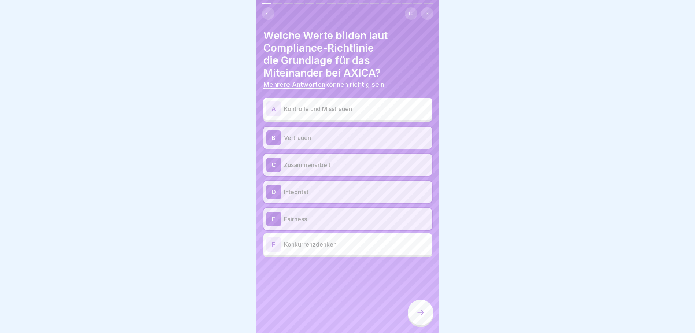
click at [422, 312] on icon at bounding box center [420, 312] width 9 height 9
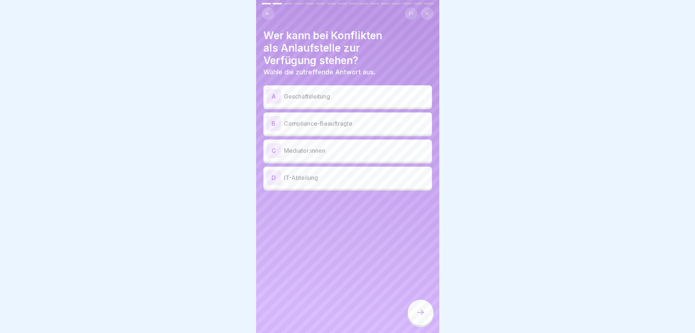
click at [326, 97] on div "A Geschäftsleitung" at bounding box center [347, 96] width 163 height 15
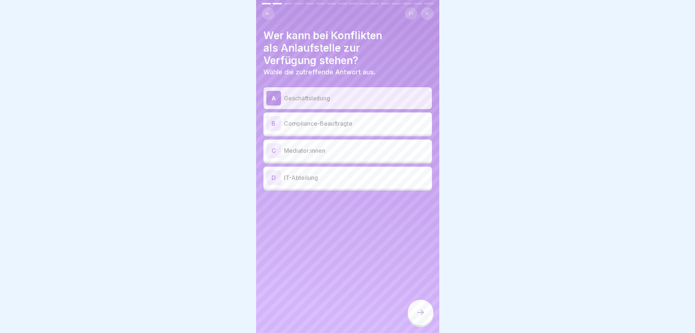
click at [314, 121] on p "Compliance-Beauftragte" at bounding box center [356, 123] width 145 height 9
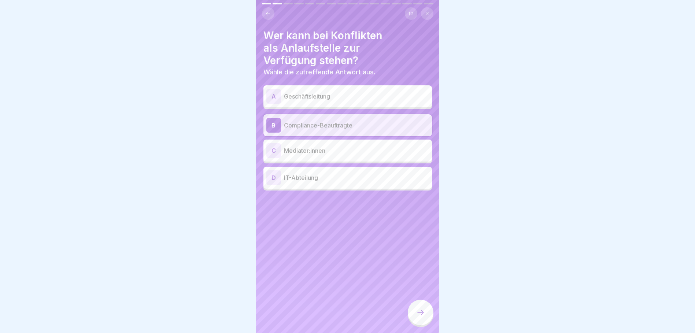
click at [306, 147] on p "Mediator:innen" at bounding box center [356, 150] width 145 height 9
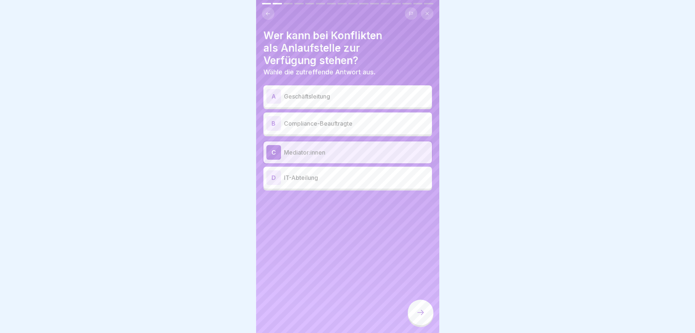
click at [428, 12] on icon at bounding box center [426, 13] width 3 height 3
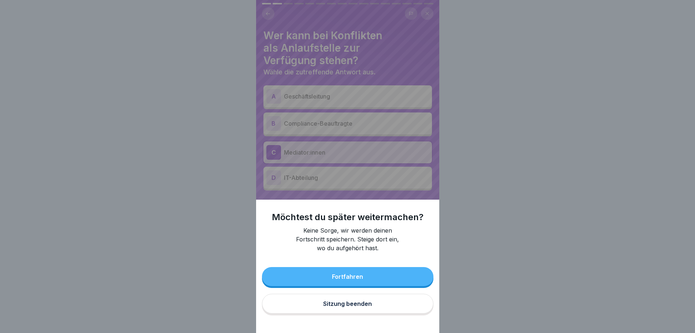
click at [335, 307] on div "Sitzung beenden" at bounding box center [347, 303] width 49 height 7
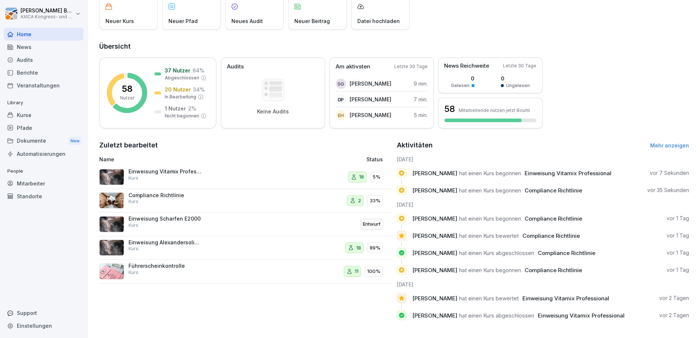
scroll to position [58, 0]
click at [203, 188] on div "Compliance Richtlinie Kurs 2 33%" at bounding box center [245, 200] width 293 height 24
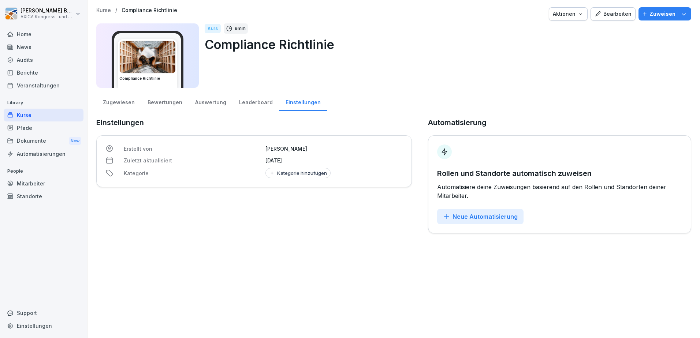
click at [605, 16] on div "Bearbeiten" at bounding box center [613, 14] width 37 height 8
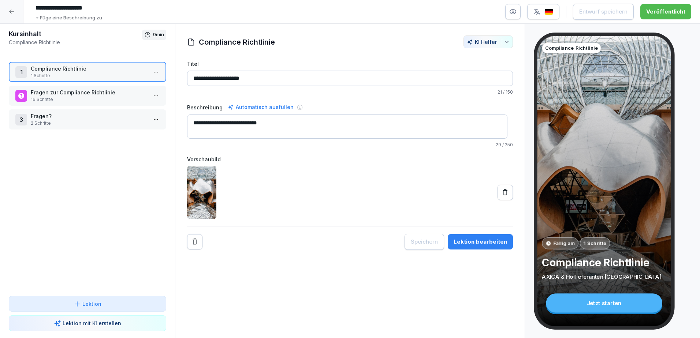
click at [66, 97] on p "16 Schritte" at bounding box center [89, 99] width 116 height 7
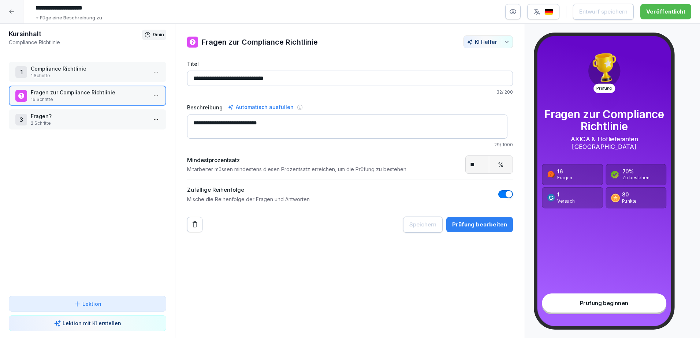
click at [465, 222] on div "Prüfung bearbeiten" at bounding box center [479, 225] width 55 height 8
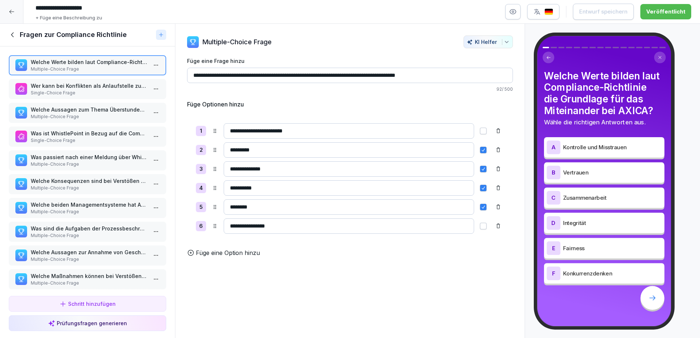
click at [47, 85] on p "Wer kann bei Konflikten als Anlaufstelle zur Verfügung stehen?" at bounding box center [89, 86] width 116 height 8
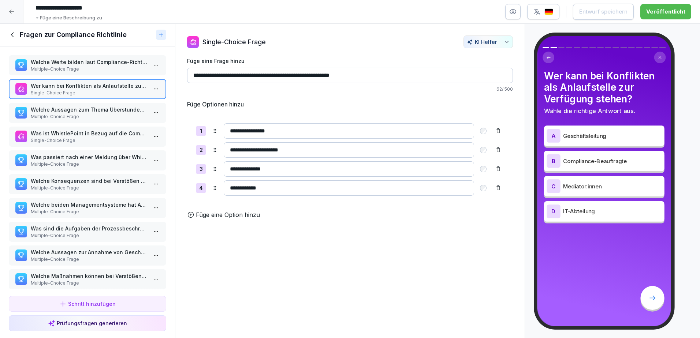
click at [94, 304] on div "Schritt hinzufügen" at bounding box center [87, 304] width 56 height 8
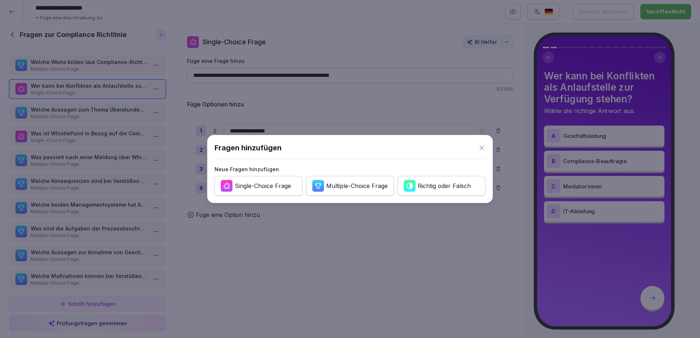
click at [332, 187] on div "Multiple-Choice Frage" at bounding box center [357, 186] width 62 height 8
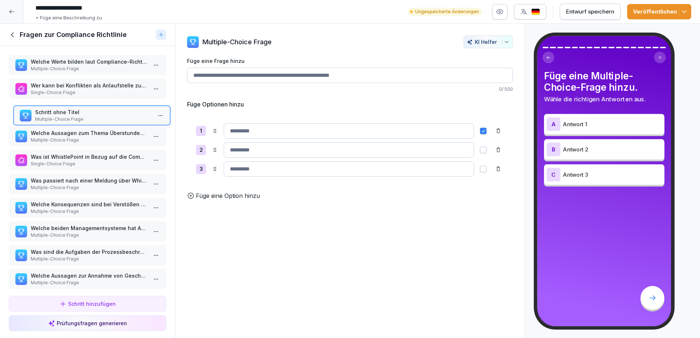
drag, startPoint x: 78, startPoint y: 273, endPoint x: 82, endPoint y: 120, distance: 153.5
click at [82, 120] on p "Multiple-Choice Frage" at bounding box center [93, 119] width 116 height 7
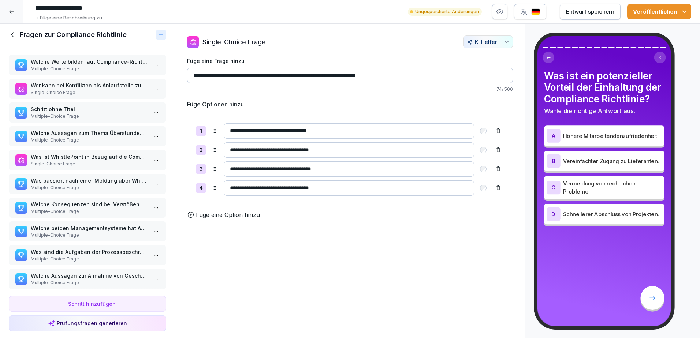
click at [75, 107] on p "Schritt ohne Titel" at bounding box center [89, 109] width 116 height 8
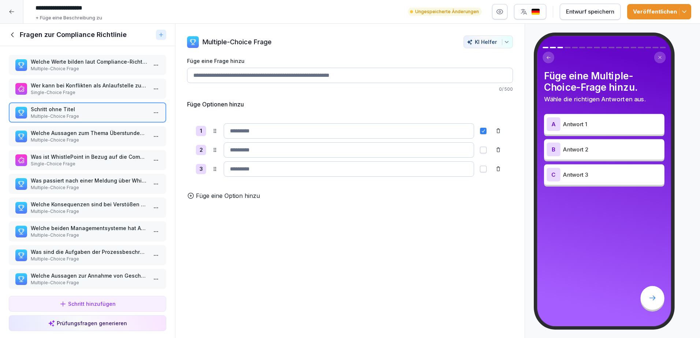
click at [216, 76] on input "Füge eine Frage hinzu" at bounding box center [350, 75] width 326 height 15
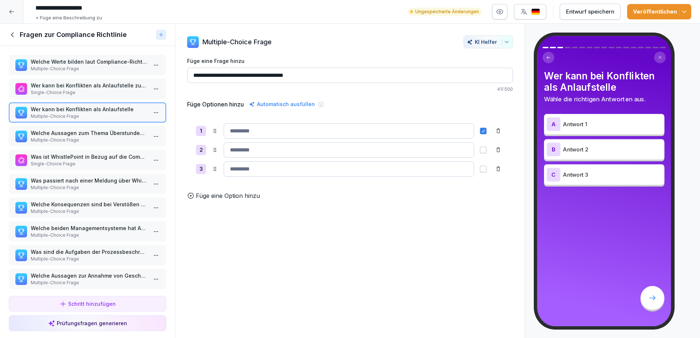
type input "**********"
click at [104, 84] on p "Wer kann bei Konflikten als Anlaufstelle zur Verfügung stehen?" at bounding box center [89, 86] width 116 height 8
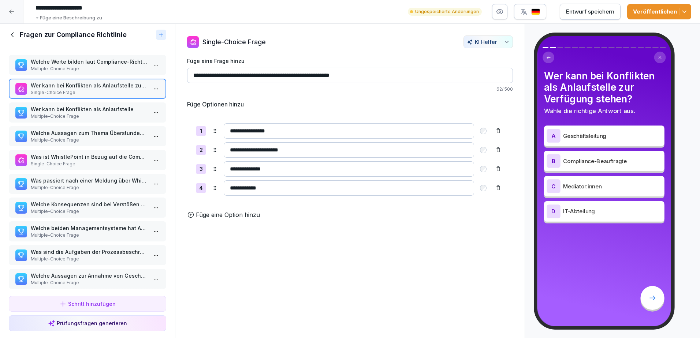
click at [319, 74] on input "**********" at bounding box center [350, 75] width 326 height 15
drag, startPoint x: 363, startPoint y: 76, endPoint x: 167, endPoint y: 78, distance: 196.3
click at [167, 78] on div "Kursinhalt Compliance Richtlinie 9 min 1 Compliance Richtlinie 1 Schritte Frage…" at bounding box center [350, 181] width 700 height 315
click at [374, 75] on input "**********" at bounding box center [350, 75] width 326 height 15
drag, startPoint x: 282, startPoint y: 75, endPoint x: 183, endPoint y: 73, distance: 98.9
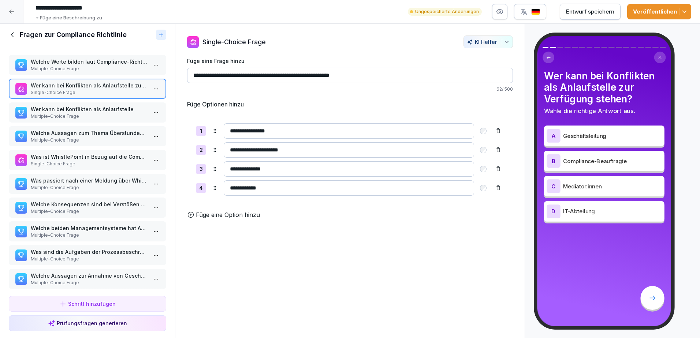
click at [183, 73] on div "**********" at bounding box center [349, 128] width 349 height 184
click at [97, 111] on p "Wer kann bei Konflikten als Anlaufstelle" at bounding box center [89, 109] width 116 height 8
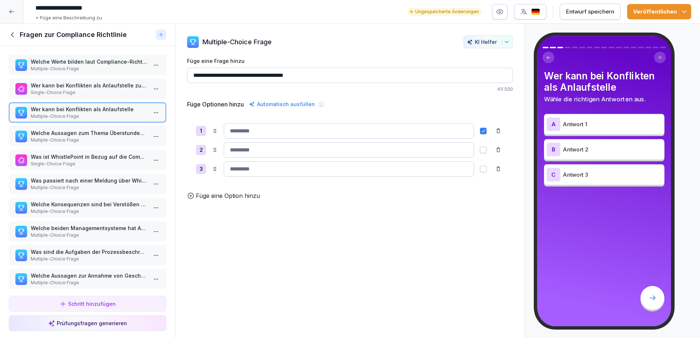
drag, startPoint x: 311, startPoint y: 75, endPoint x: 175, endPoint y: 75, distance: 135.5
click at [175, 75] on div "**********" at bounding box center [350, 181] width 350 height 315
paste input "**********"
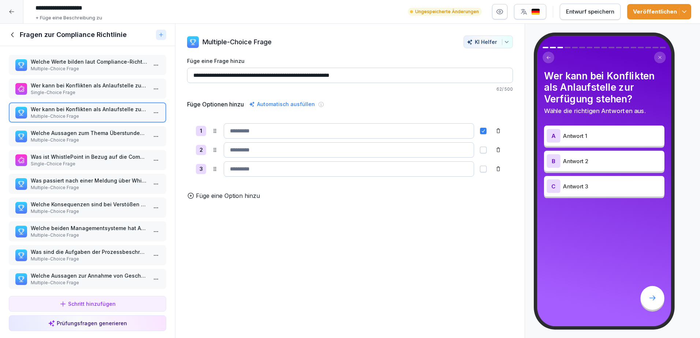
type input "**********"
click at [100, 89] on p "Single-Choice Frage" at bounding box center [89, 92] width 116 height 7
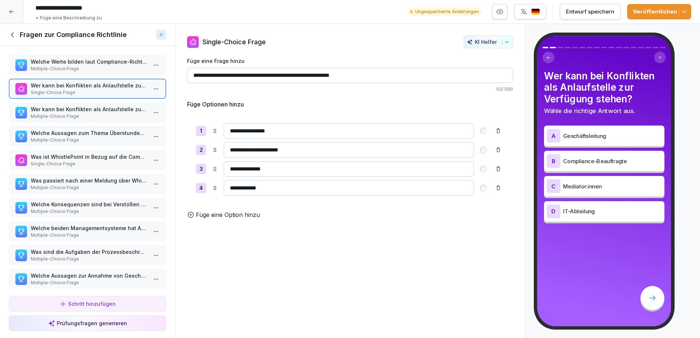
click at [96, 106] on p "Wer kann bei Konflikten als Anlaufstelle zur Verfügung stehen?" at bounding box center [89, 109] width 116 height 8
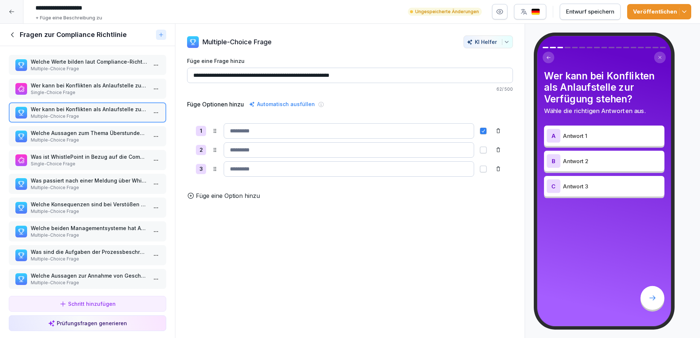
click at [242, 128] on input at bounding box center [349, 130] width 250 height 15
type input "**********"
type button "on"
click at [240, 148] on input at bounding box center [349, 149] width 250 height 15
type input "**********"
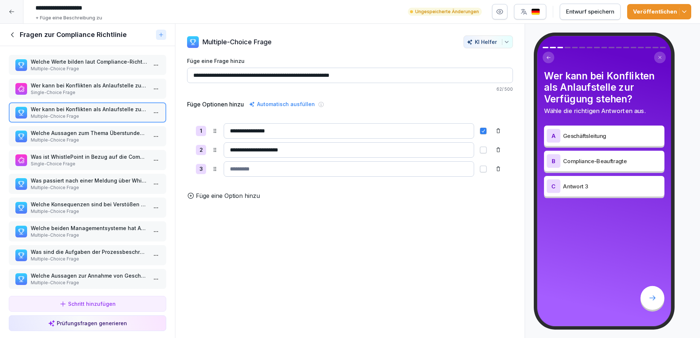
type button "on"
click at [480, 150] on button "on" at bounding box center [483, 150] width 7 height 7
click at [282, 172] on input at bounding box center [349, 169] width 250 height 15
type input "**********"
click at [112, 90] on p "Single-Choice Frage" at bounding box center [89, 92] width 116 height 7
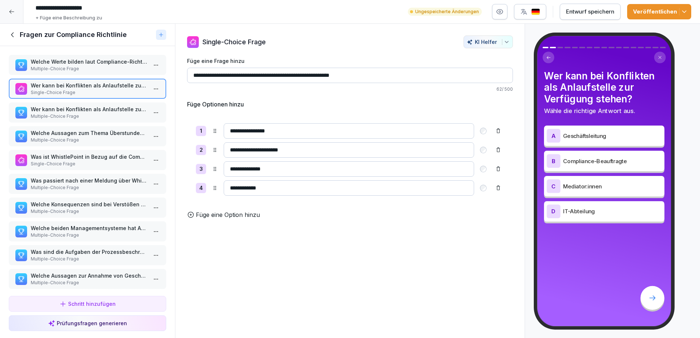
click at [95, 112] on p "Wer kann bei Konflikten als Anlaufstelle zur Verfügung stehen?" at bounding box center [89, 109] width 116 height 8
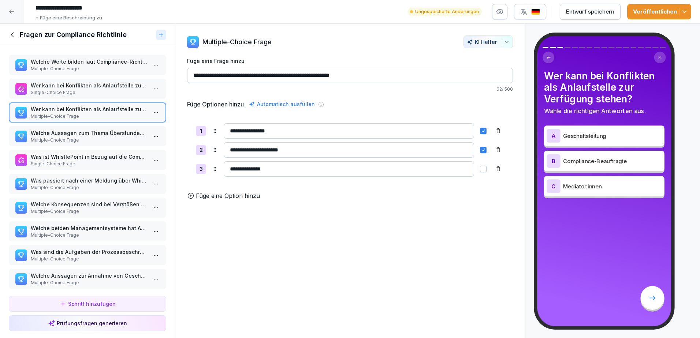
click at [211, 200] on p "Füge eine Option hinzu" at bounding box center [228, 196] width 64 height 9
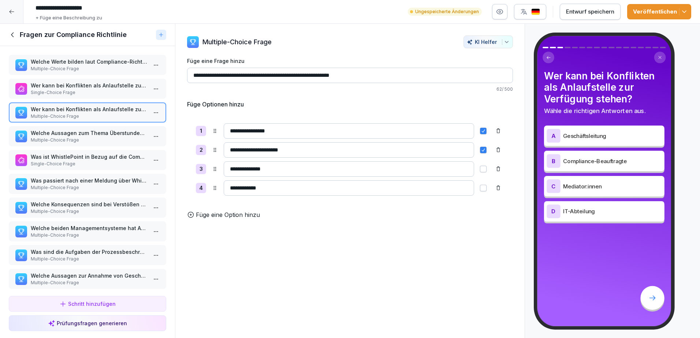
type input "**********"
click at [476, 170] on div "**********" at bounding box center [350, 169] width 308 height 15
click at [480, 169] on button "button" at bounding box center [483, 169] width 7 height 7
click at [100, 92] on p "Single-Choice Frage" at bounding box center [89, 92] width 116 height 7
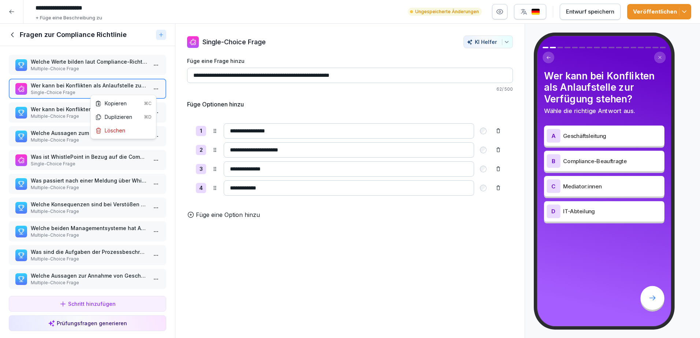
click at [146, 90] on html "**********" at bounding box center [350, 169] width 700 height 338
click at [114, 130] on div "Löschen" at bounding box center [110, 131] width 30 height 8
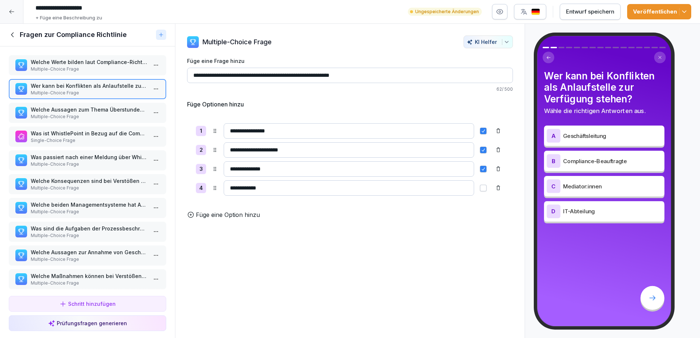
click at [579, 11] on div "Entwurf speichern" at bounding box center [590, 12] width 48 height 8
click at [685, 10] on icon "button" at bounding box center [684, 11] width 7 height 7
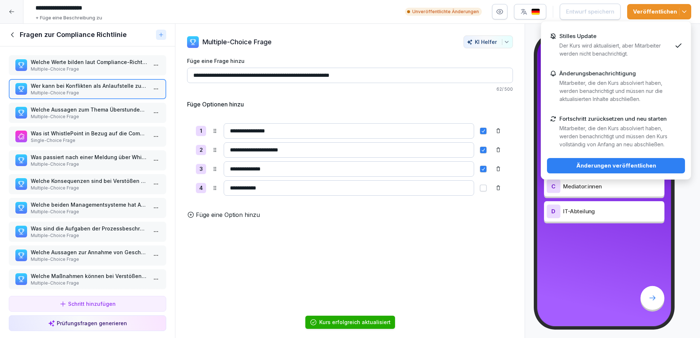
click at [595, 131] on p "Mitarbeiter, die den Kurs absolviert haben, werden benachrichtigt und müssen de…" at bounding box center [616, 137] width 112 height 24
click at [606, 163] on div "Änderungen veröffentlichen" at bounding box center [616, 166] width 126 height 8
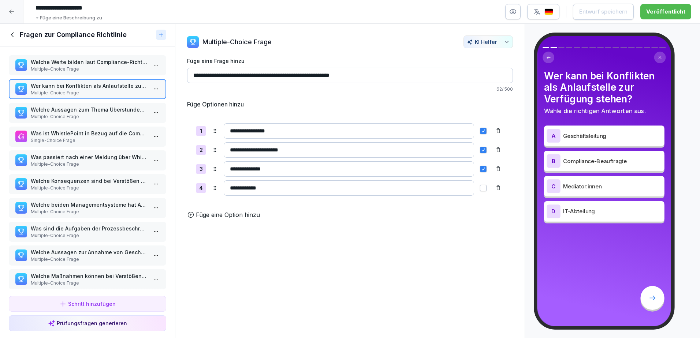
click at [10, 9] on icon at bounding box center [12, 12] width 6 height 6
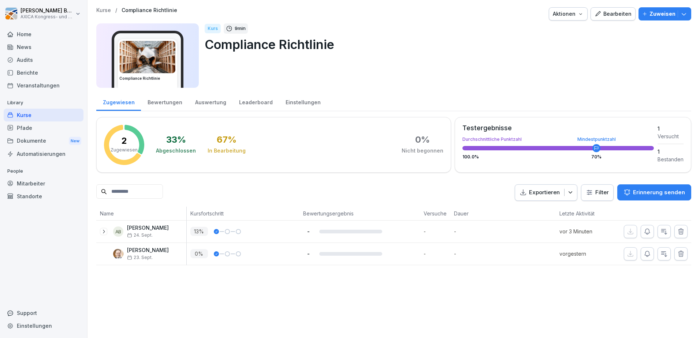
click at [680, 15] on icon "button" at bounding box center [683, 13] width 7 height 7
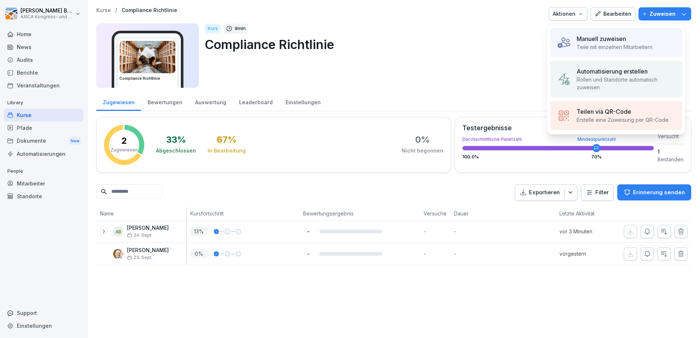
click at [597, 41] on p "Manuell zuweisen" at bounding box center [601, 38] width 49 height 9
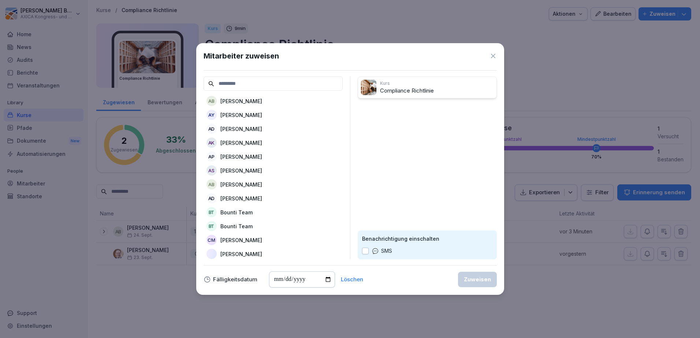
click at [490, 56] on icon at bounding box center [493, 55] width 7 height 7
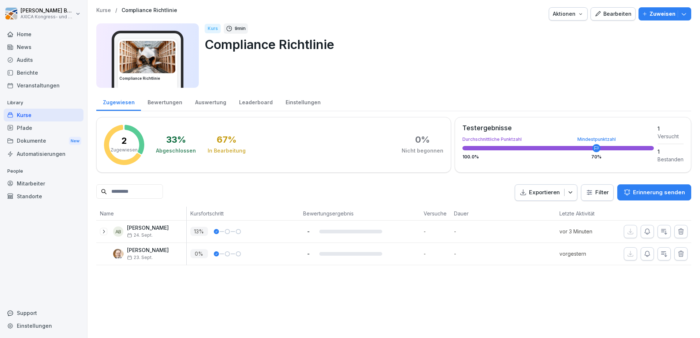
click at [175, 104] on div "Bewertungen" at bounding box center [165, 101] width 48 height 19
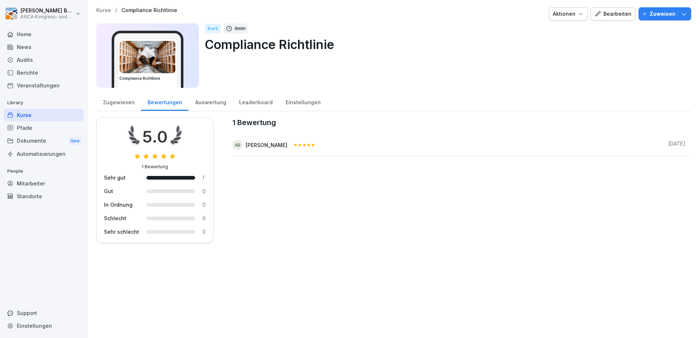
click at [123, 103] on div "Zugewiesen" at bounding box center [118, 101] width 45 height 19
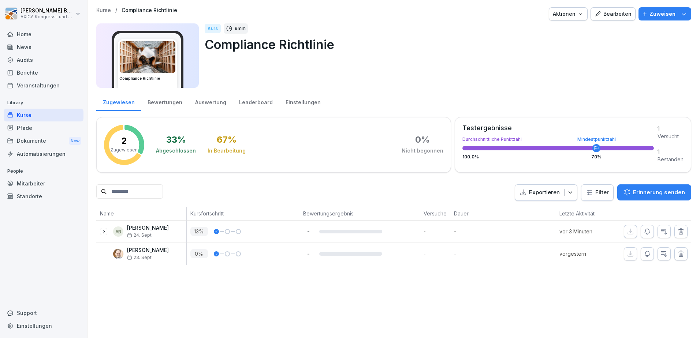
click at [143, 233] on span "24. Sept." at bounding box center [140, 235] width 26 height 5
click at [627, 12] on div "Bearbeiten" at bounding box center [613, 14] width 37 height 8
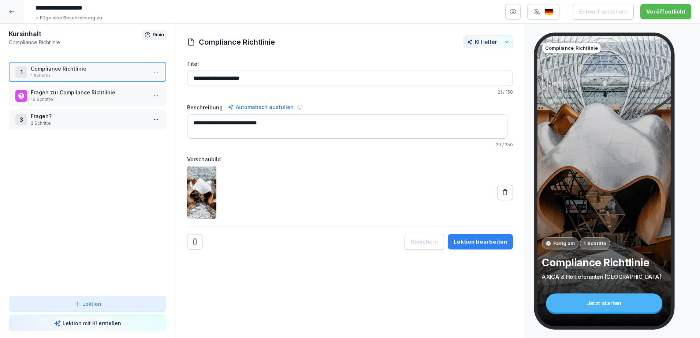
click at [68, 91] on p "Fragen zur Compliance Richtlinie" at bounding box center [89, 93] width 116 height 8
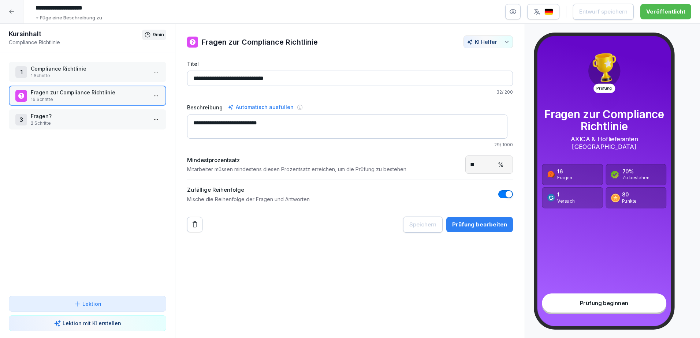
click at [488, 222] on div "Prüfung bearbeiten" at bounding box center [479, 225] width 55 height 8
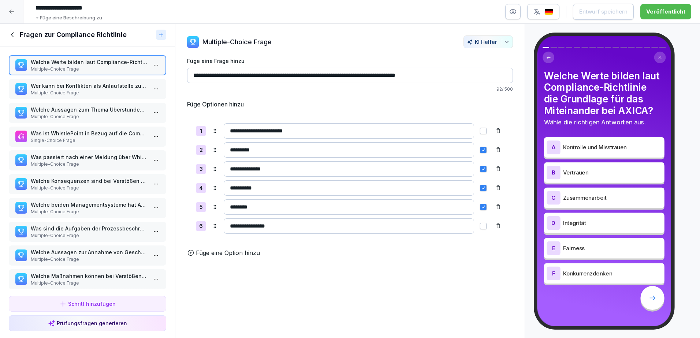
click at [238, 166] on input "**********" at bounding box center [349, 169] width 250 height 15
click at [83, 89] on p "Wer kann bei Konflikten als Anlaufstelle zur Verfügung stehen?" at bounding box center [89, 86] width 116 height 8
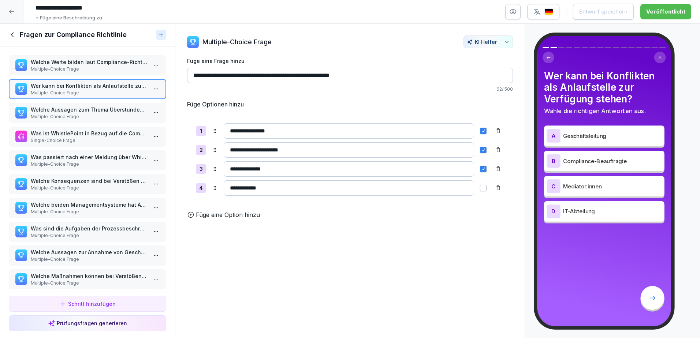
click at [74, 108] on p "Welche Aussagen zum Thema Überstunden sind korrekt?" at bounding box center [89, 110] width 116 height 8
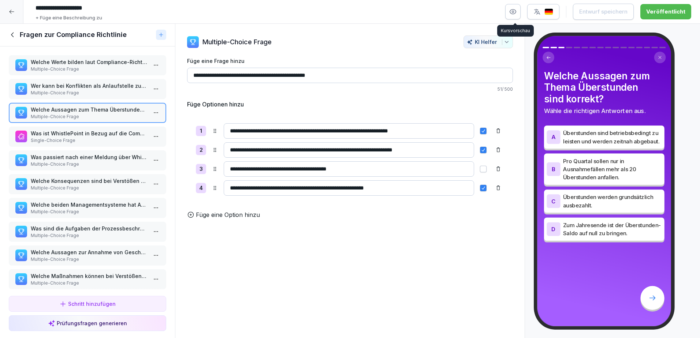
click at [514, 11] on icon "button" at bounding box center [513, 12] width 2 height 2
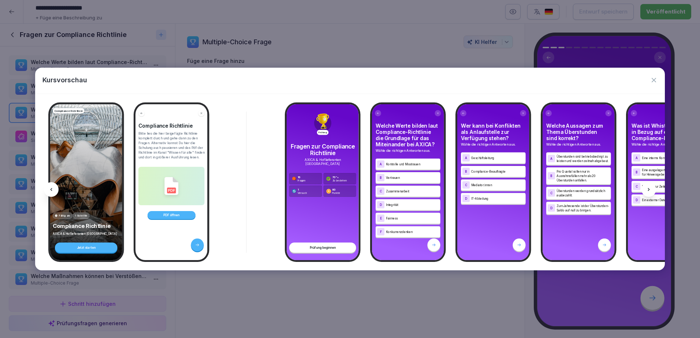
scroll to position [1, 0]
click at [652, 80] on icon "button" at bounding box center [653, 80] width 7 height 7
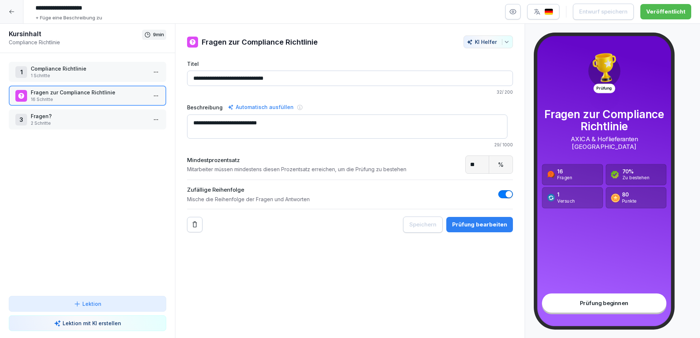
click at [14, 11] on icon at bounding box center [12, 12] width 6 height 6
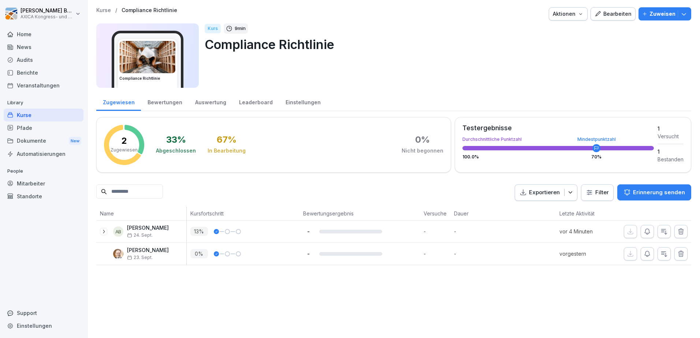
click at [668, 16] on p "Zuweisen" at bounding box center [663, 14] width 26 height 8
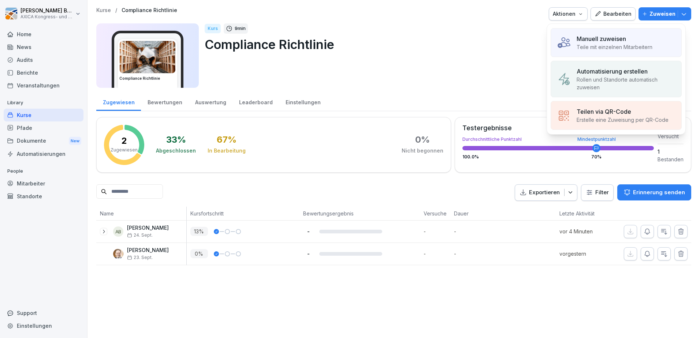
click at [589, 44] on p "Teile mit einzelnen Mitarbeitern" at bounding box center [615, 47] width 76 height 8
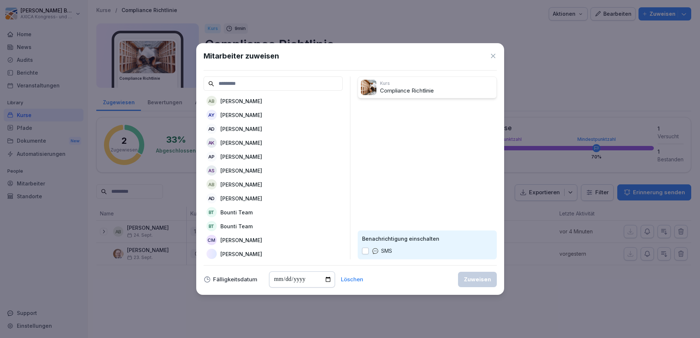
click at [492, 55] on icon at bounding box center [493, 55] width 7 height 7
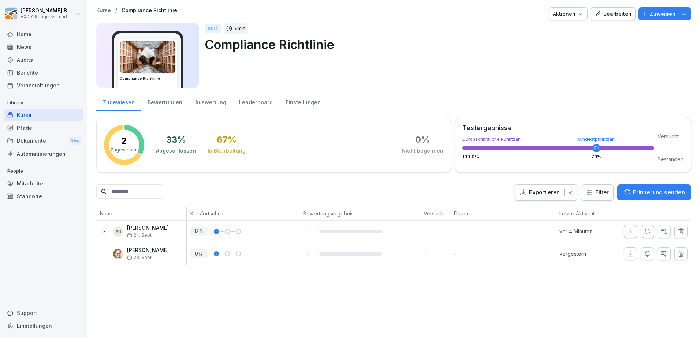
click at [661, 233] on icon "button" at bounding box center [664, 231] width 7 height 7
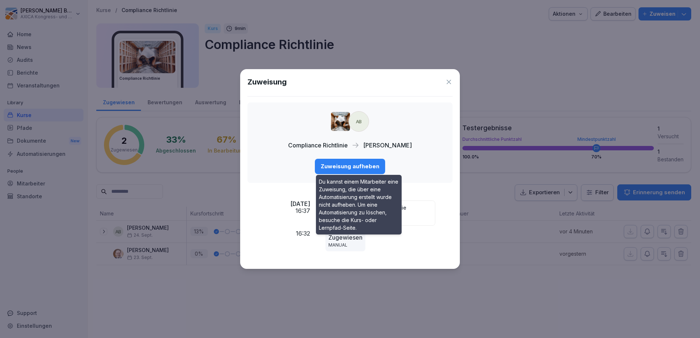
click at [345, 168] on div "Zuweisung aufheben" at bounding box center [350, 167] width 59 height 8
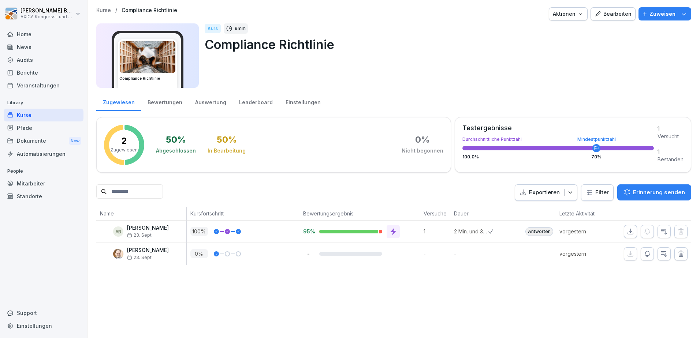
click at [680, 15] on icon "button" at bounding box center [683, 13] width 7 height 7
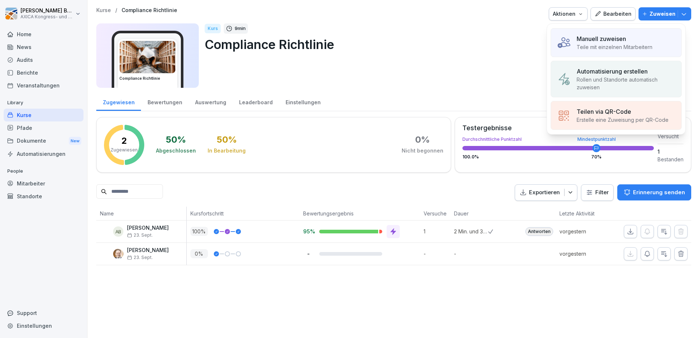
click at [619, 45] on p "Teile mit einzelnen Mitarbeitern" at bounding box center [615, 47] width 76 height 8
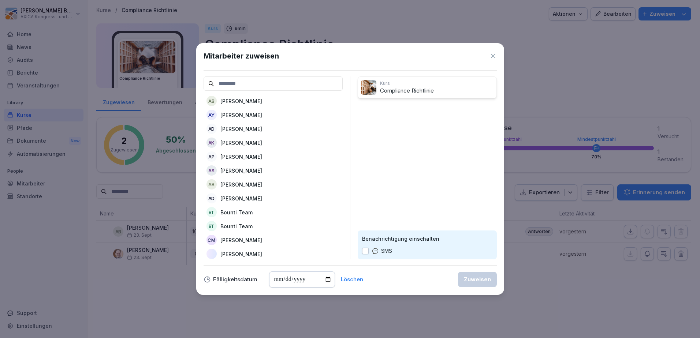
click at [249, 102] on p "[PERSON_NAME]" at bounding box center [241, 101] width 42 height 8
click at [482, 278] on div "Zuweisen" at bounding box center [477, 280] width 27 height 8
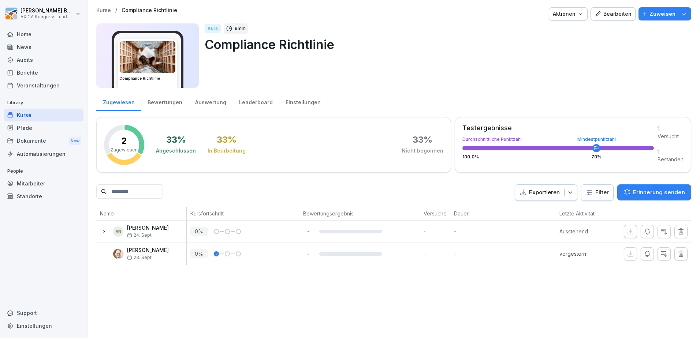
click at [40, 116] on div "Kurse" at bounding box center [44, 115] width 80 height 13
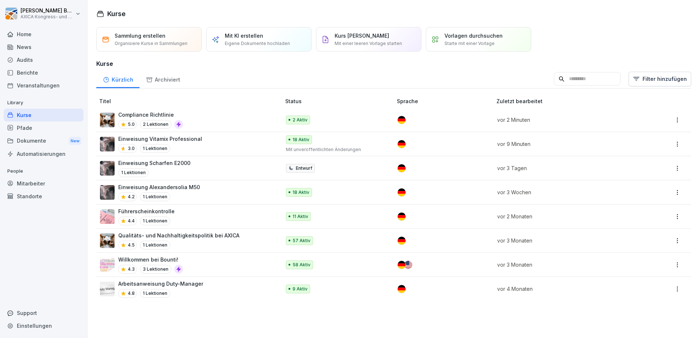
click at [161, 137] on p "Einweisung Vitamix Professional" at bounding box center [160, 139] width 84 height 8
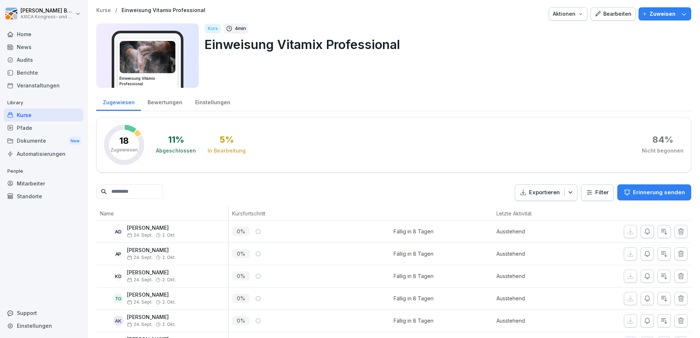
click at [609, 11] on div "Bearbeiten" at bounding box center [613, 14] width 37 height 8
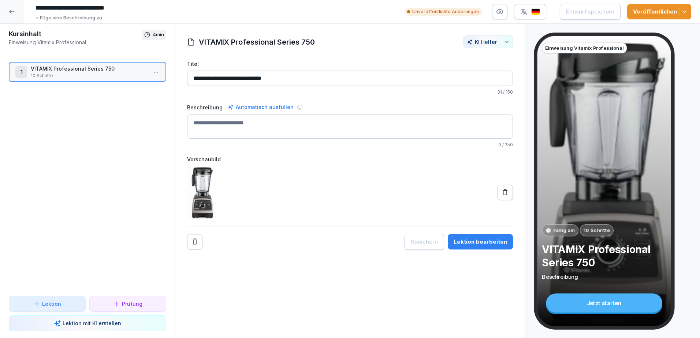
click at [52, 73] on p "10 Schritte" at bounding box center [89, 76] width 116 height 7
click at [487, 242] on div "Lektion bearbeiten" at bounding box center [480, 242] width 53 height 8
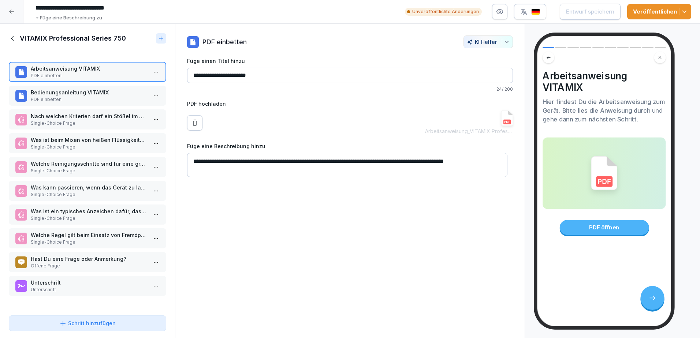
click at [68, 191] on p "Was kann passieren, wenn das Gerät zu lange auf niedriger Geschwindigkeit betri…" at bounding box center [89, 188] width 116 height 8
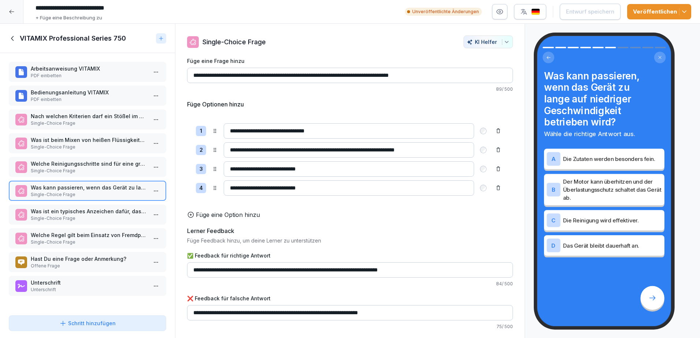
drag, startPoint x: 684, startPoint y: 12, endPoint x: 657, endPoint y: 12, distance: 26.4
click at [682, 12] on icon "button" at bounding box center [684, 11] width 7 height 7
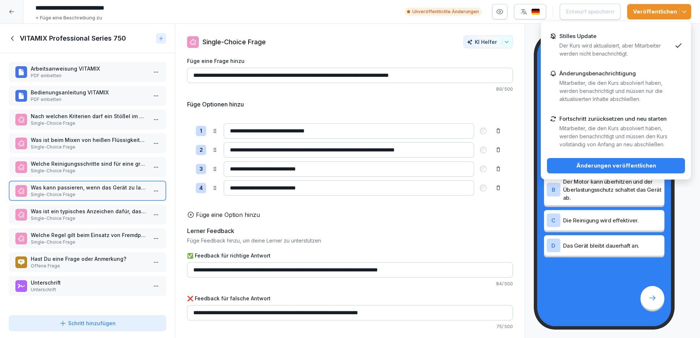
click at [596, 127] on p "Mitarbeiter, die den Kurs absolviert haben, werden benachrichtigt und müssen de…" at bounding box center [616, 137] width 112 height 24
click at [611, 164] on div "Änderungen veröffentlichen" at bounding box center [616, 166] width 126 height 8
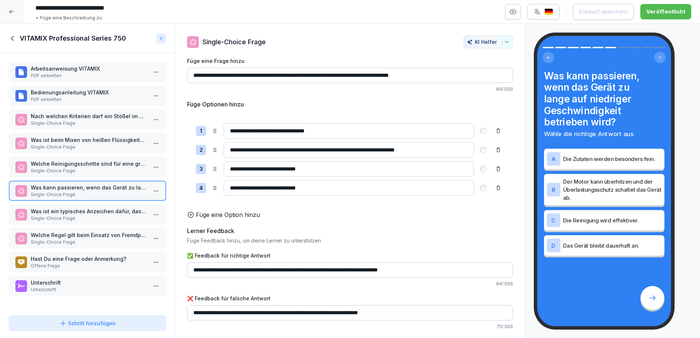
click at [13, 37] on icon at bounding box center [13, 38] width 8 height 8
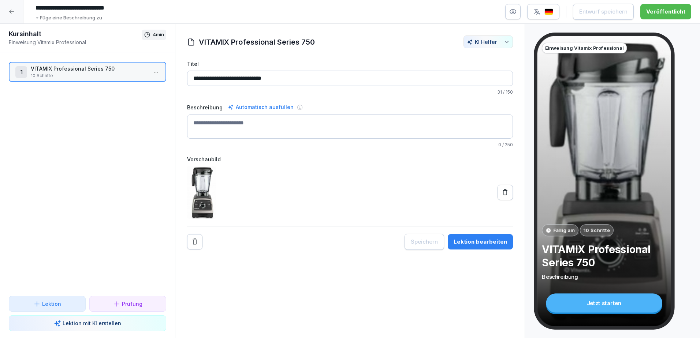
click at [10, 14] on icon at bounding box center [12, 12] width 6 height 6
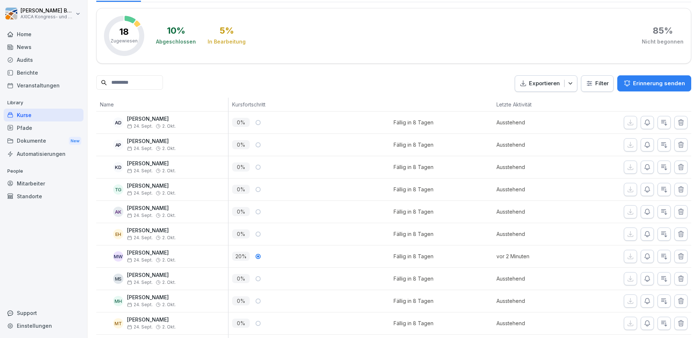
scroll to position [83, 0]
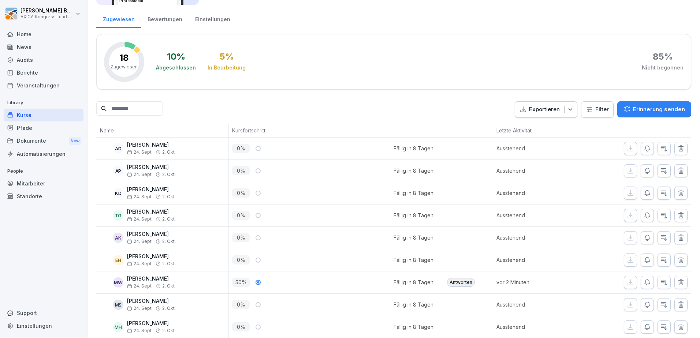
click at [36, 115] on div "Kurse" at bounding box center [44, 115] width 80 height 13
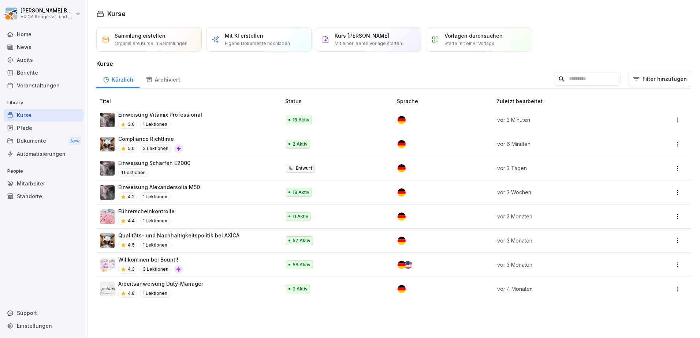
click at [216, 145] on div "Compliance Richtlinie 5.0 2 Lektionen" at bounding box center [187, 144] width 174 height 18
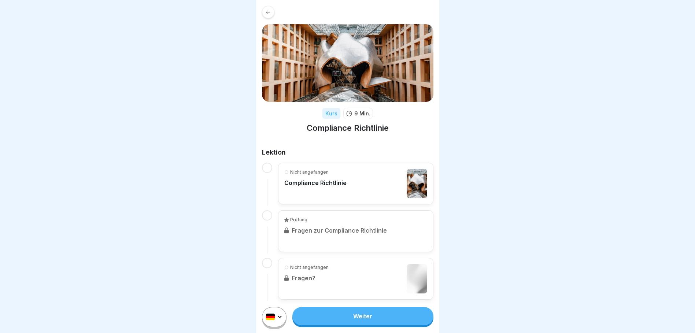
click at [293, 195] on div "Nicht angefangen Compliance Richtlinie" at bounding box center [315, 183] width 62 height 29
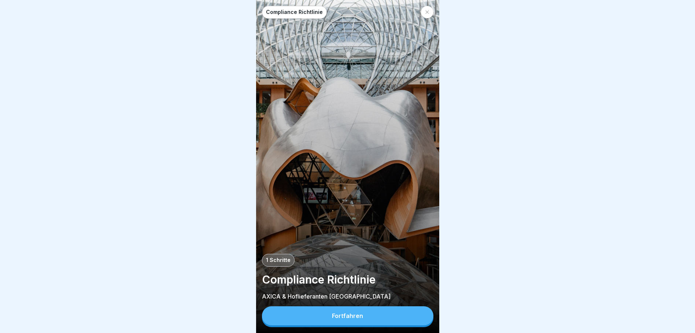
click at [351, 319] on div "Fortfahren" at bounding box center [347, 315] width 31 height 7
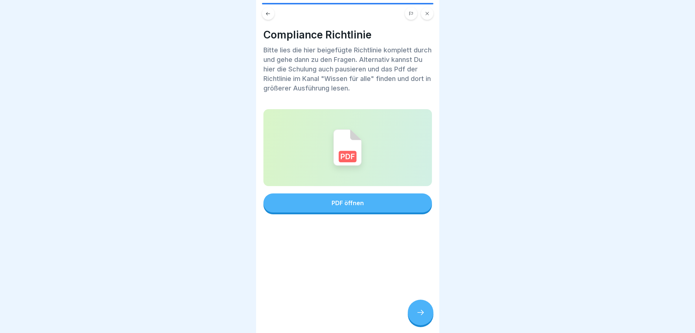
click at [422, 317] on icon at bounding box center [420, 312] width 9 height 9
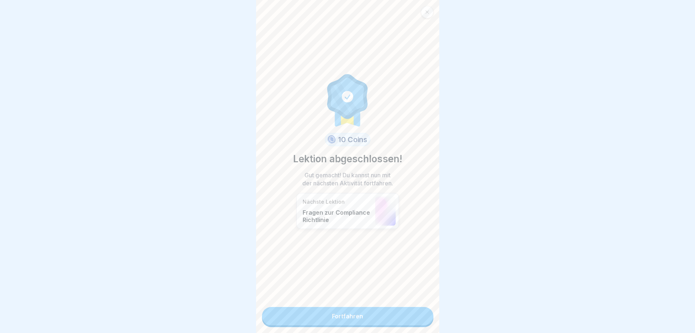
click at [393, 316] on link "Fortfahren" at bounding box center [347, 316] width 171 height 18
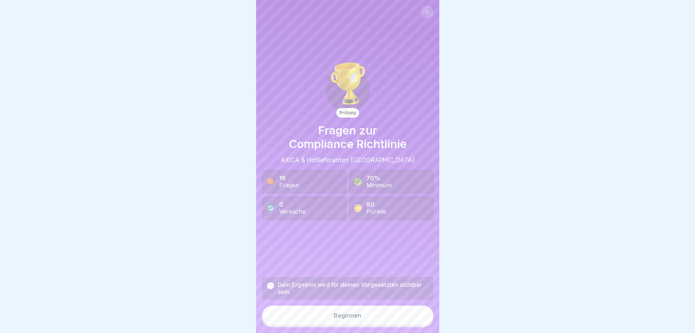
click at [363, 322] on button "Beginnen" at bounding box center [347, 315] width 171 height 20
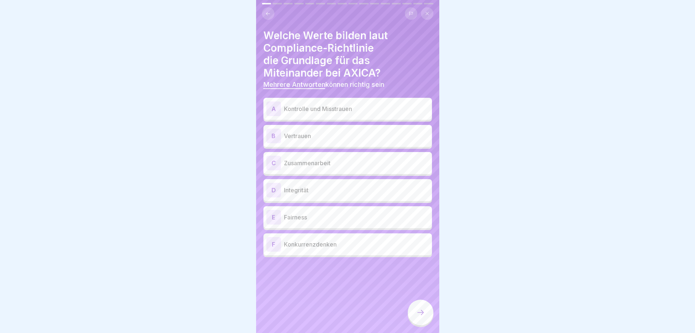
click at [327, 131] on div "B Vertrauen" at bounding box center [347, 136] width 163 height 15
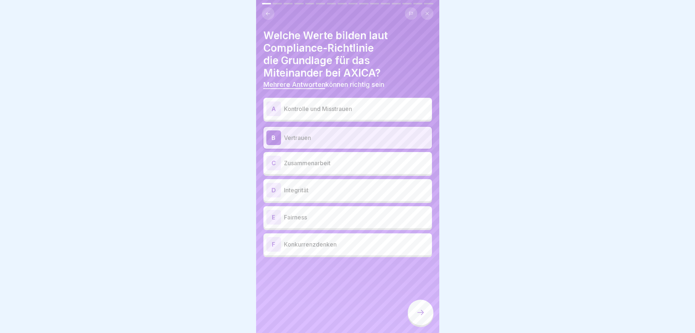
click at [319, 110] on p "Kontrolle und Misstrauen" at bounding box center [356, 108] width 145 height 9
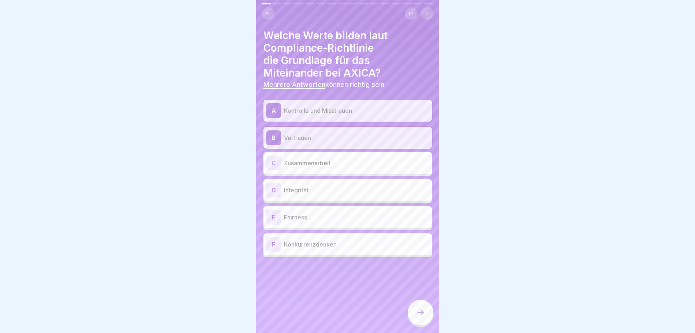
click at [319, 111] on p "Kontrolle und Misstrauen" at bounding box center [356, 110] width 145 height 9
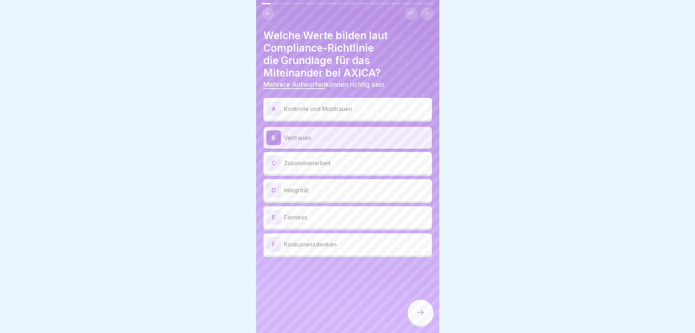
click at [314, 165] on p "Zusammenarbeit" at bounding box center [356, 163] width 145 height 9
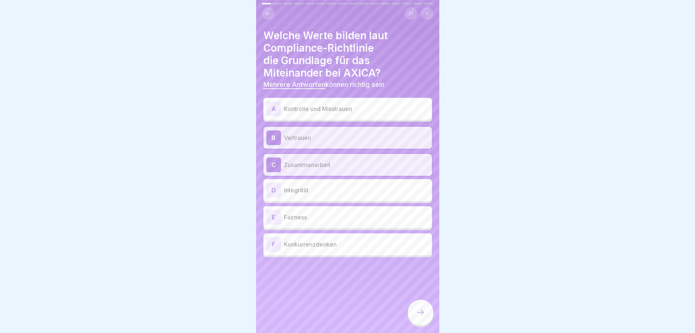
click at [312, 189] on p "Integrität" at bounding box center [356, 190] width 145 height 9
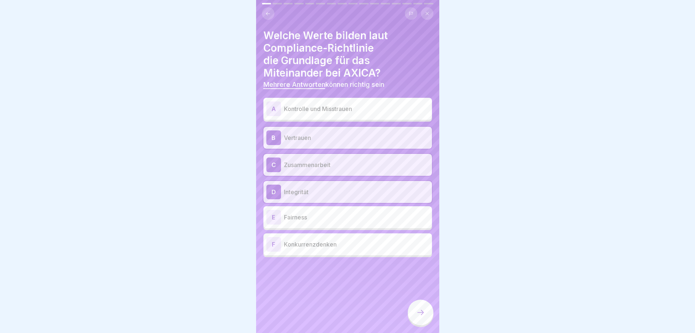
click at [314, 212] on div "E Fairness" at bounding box center [347, 217] width 163 height 15
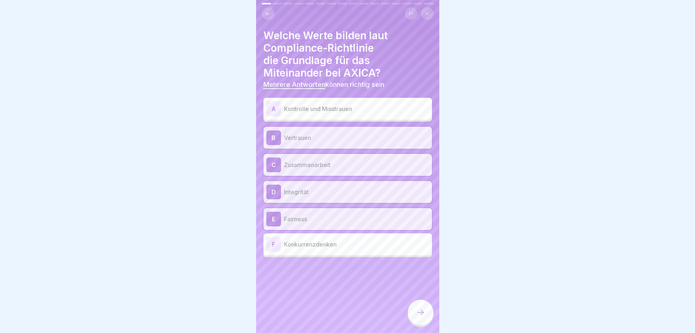
click at [420, 317] on icon at bounding box center [420, 312] width 9 height 9
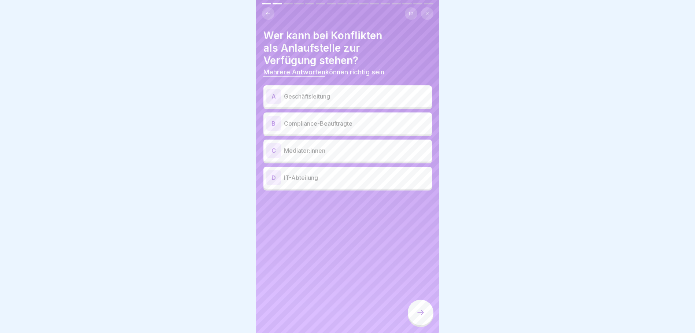
click at [314, 99] on p "Geschäftsleitung" at bounding box center [356, 96] width 145 height 9
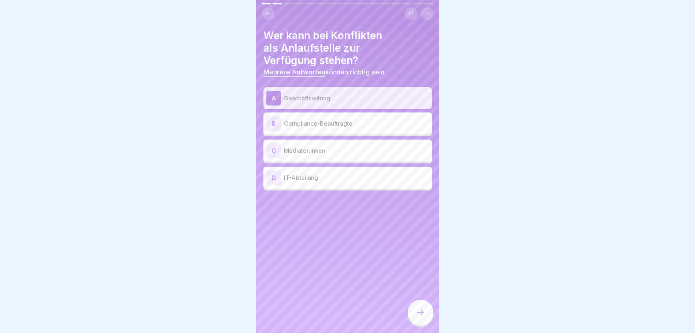
click at [306, 123] on p "Compliance-Beauftragte" at bounding box center [356, 123] width 145 height 9
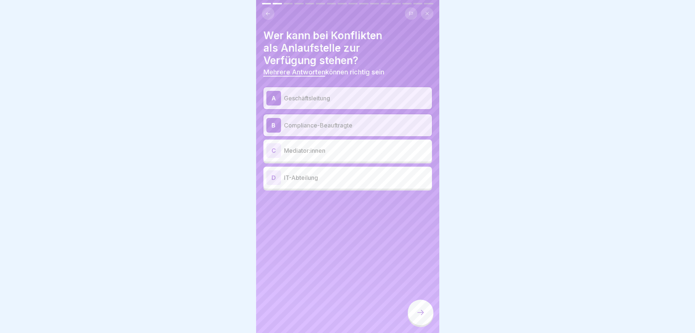
click at [305, 148] on p "Mediator:innen" at bounding box center [356, 150] width 145 height 9
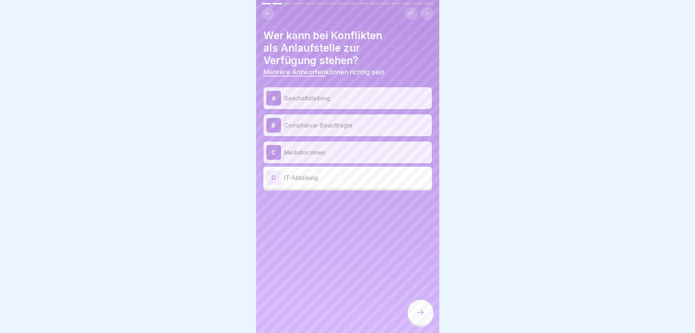
click at [420, 317] on icon at bounding box center [420, 312] width 9 height 9
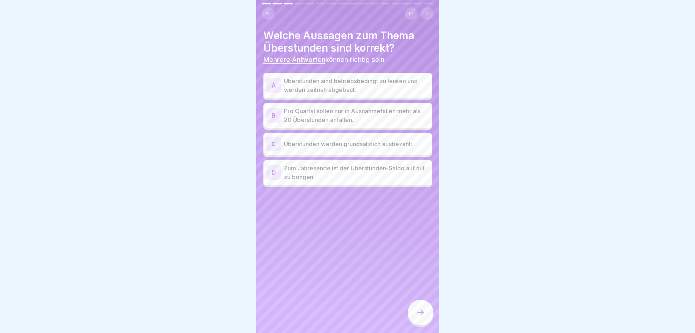
click at [336, 89] on p "Überstunden sind betriebsbedingt zu leisten und werden zeitnah abgebaut." at bounding box center [356, 86] width 145 height 18
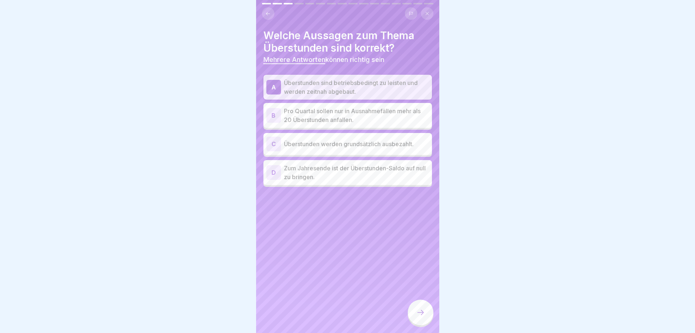
click at [314, 113] on p "Pro Quartal sollen nur in Ausnahmefällen mehr als 20 Überstunden anfallen." at bounding box center [356, 116] width 145 height 18
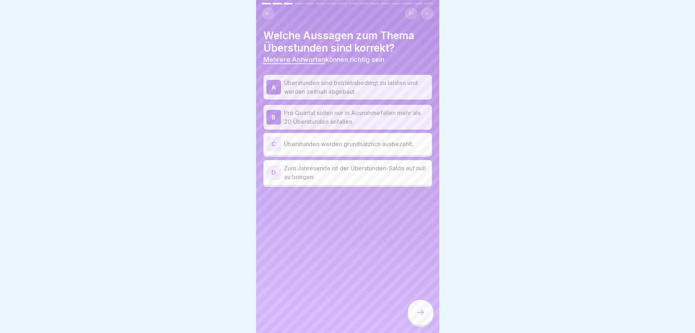
click at [309, 168] on p "Zum Jahresende ist der Überstunden-Saldo auf null zu bringen." at bounding box center [356, 173] width 145 height 18
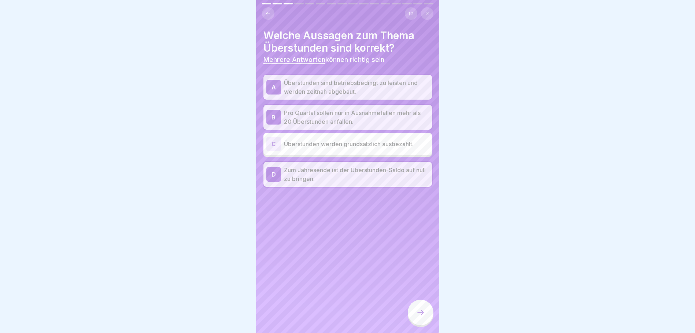
click at [414, 320] on div at bounding box center [421, 313] width 26 height 26
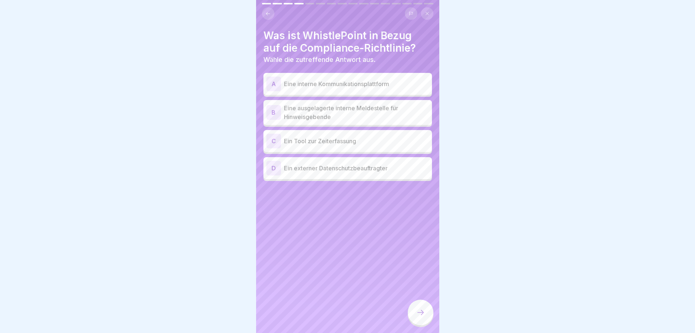
click at [298, 110] on p "Eine ausgelagerte interne Meldestelle für Hinweisgebende" at bounding box center [356, 113] width 145 height 18
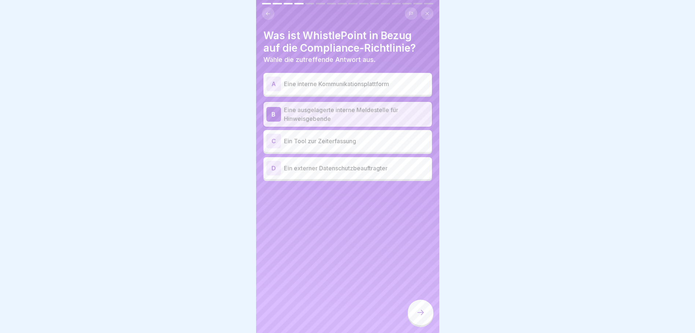
click at [422, 312] on div at bounding box center [421, 313] width 26 height 26
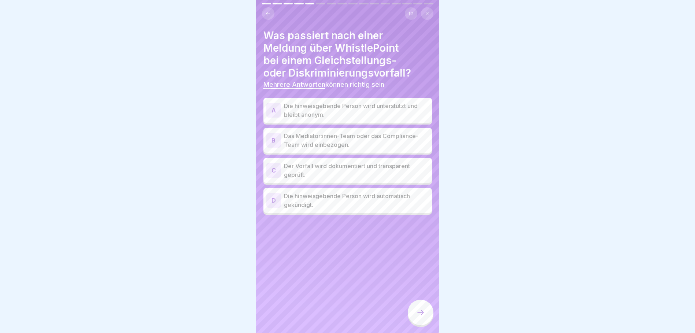
click at [333, 111] on p "Die hinweisgebende Person wird unterstützt und bleibt anonym." at bounding box center [356, 110] width 145 height 18
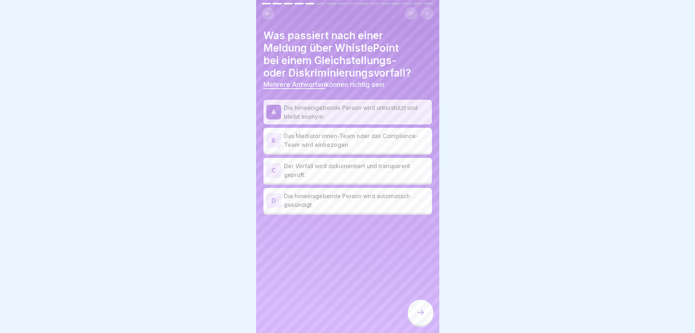
click at [326, 140] on p "Das Mediator:innen-Team oder das Compliance-Team wird einbezogen." at bounding box center [356, 140] width 145 height 18
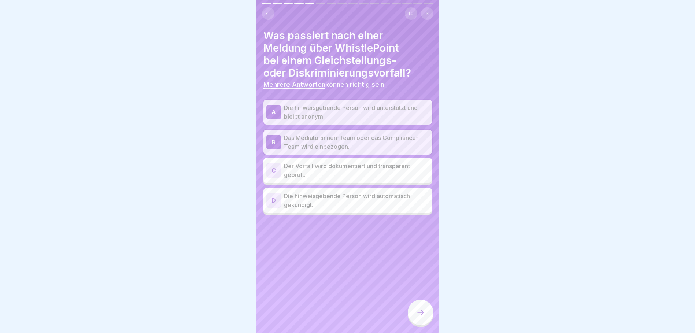
click at [335, 171] on p "Der Vorfall wird dokumentiert und transparent geprüft." at bounding box center [356, 171] width 145 height 18
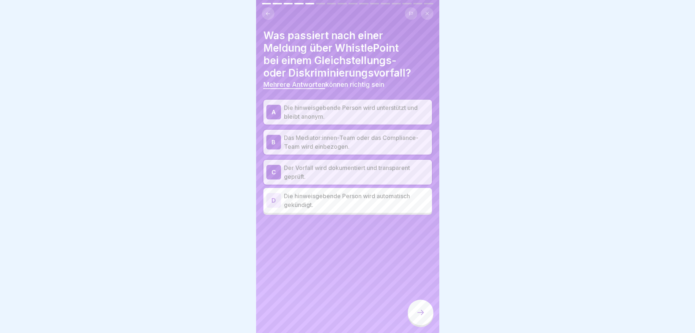
click at [424, 317] on icon at bounding box center [420, 312] width 9 height 9
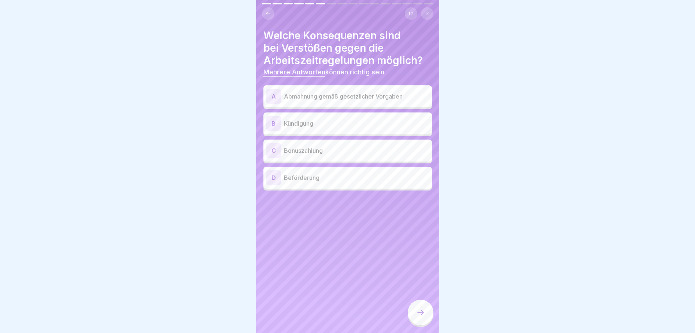
click at [289, 100] on p "Abmahnung gemäß gesetzlicher Vorgaben" at bounding box center [356, 96] width 145 height 9
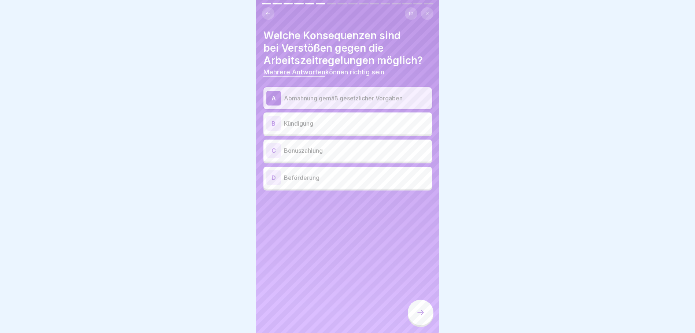
click at [290, 124] on p "Kündigung" at bounding box center [356, 123] width 145 height 9
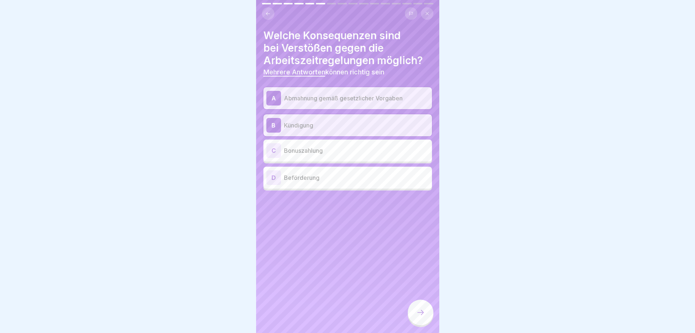
click at [418, 317] on icon at bounding box center [420, 312] width 9 height 9
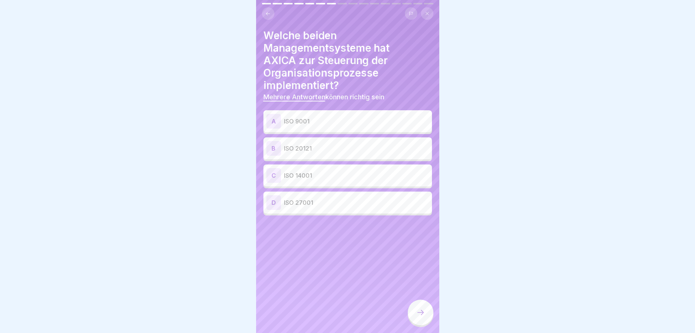
click at [311, 115] on div "A ISO 9001" at bounding box center [347, 121] width 163 height 15
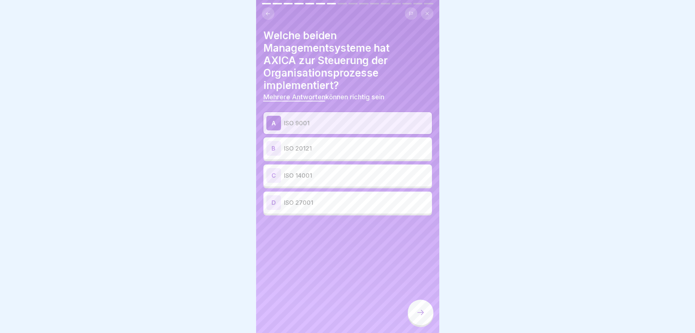
click at [302, 147] on p "ISO 20121" at bounding box center [356, 148] width 145 height 9
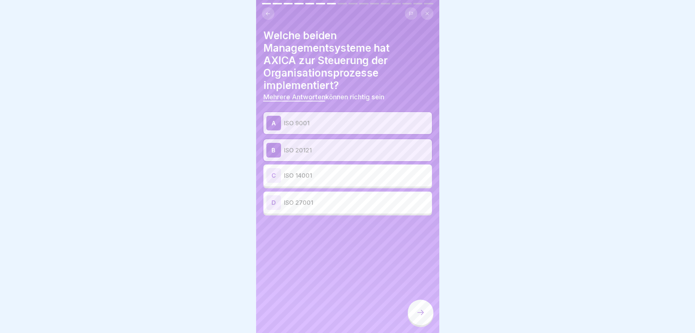
click at [421, 317] on icon at bounding box center [420, 312] width 9 height 9
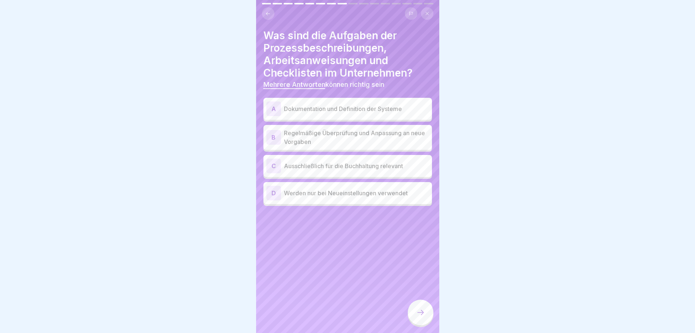
click at [382, 118] on div "A Dokumentation und Definition der Systeme" at bounding box center [347, 109] width 168 height 22
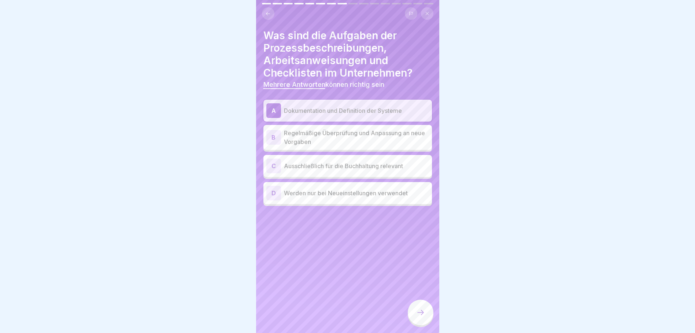
click at [334, 139] on p "Regelmäßige Überprüfung und Anpassung an neue Vorgaben" at bounding box center [356, 138] width 145 height 18
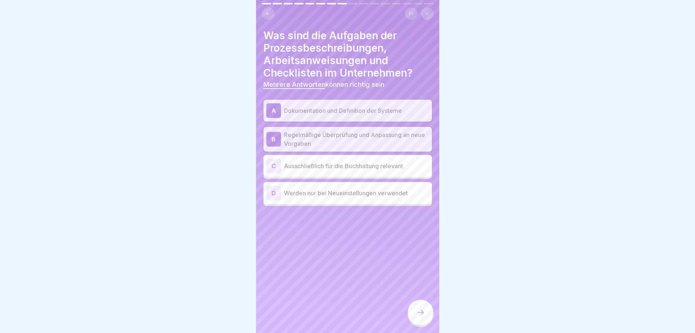
click at [415, 316] on div at bounding box center [421, 313] width 26 height 26
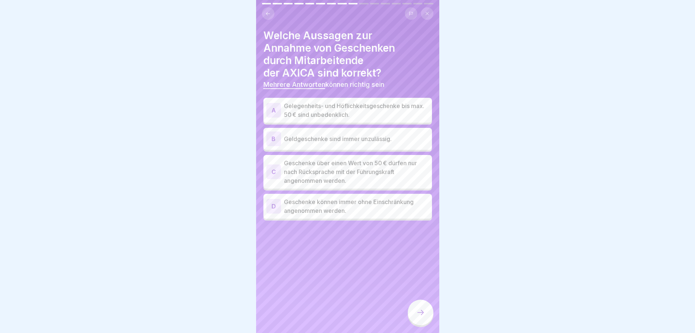
click at [333, 107] on p "Gelegenheits- und Höflichkeitsgeschenke bis max. 50 € sind unbedenklich." at bounding box center [356, 110] width 145 height 18
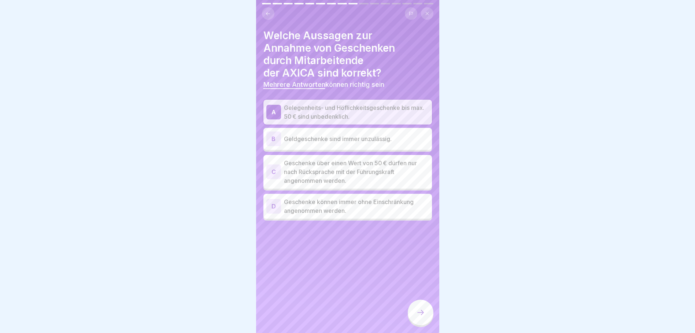
click at [330, 133] on div "B Geldgeschenke sind immer unzulässig." at bounding box center [347, 138] width 163 height 15
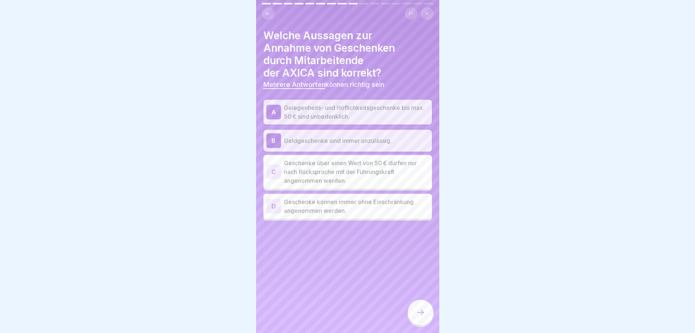
click at [326, 167] on p "Geschenke über einen Wert von 50 € dürfen nur nach Rücksprache mit der Führungs…" at bounding box center [356, 172] width 145 height 26
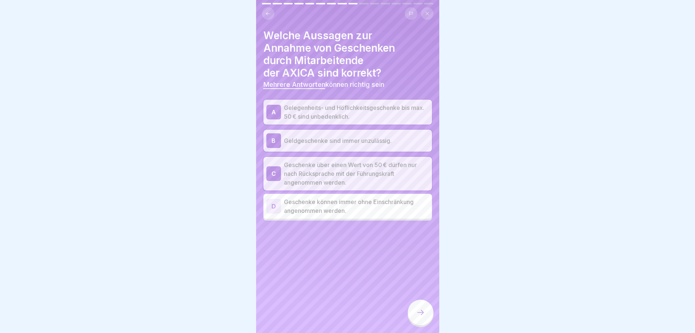
click at [421, 317] on icon at bounding box center [420, 312] width 9 height 9
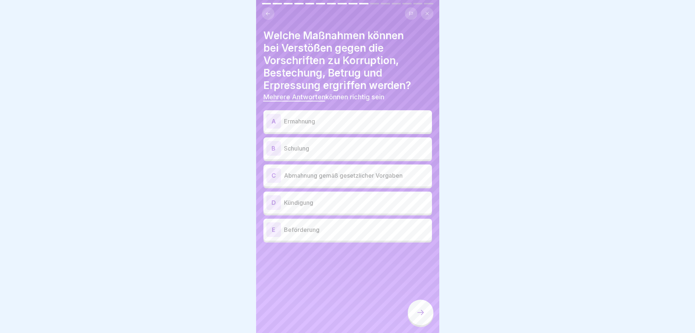
click at [309, 119] on p "Ermahnung" at bounding box center [356, 121] width 145 height 9
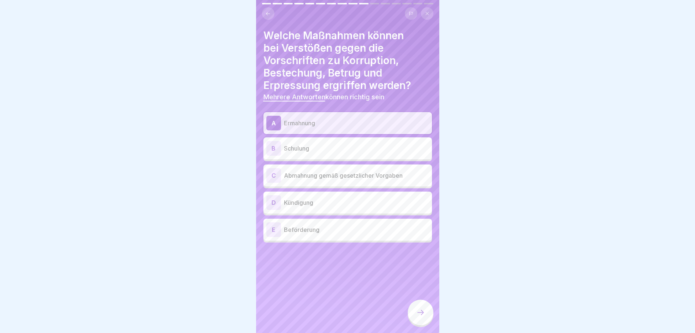
click at [300, 148] on p "Schulung" at bounding box center [356, 148] width 145 height 9
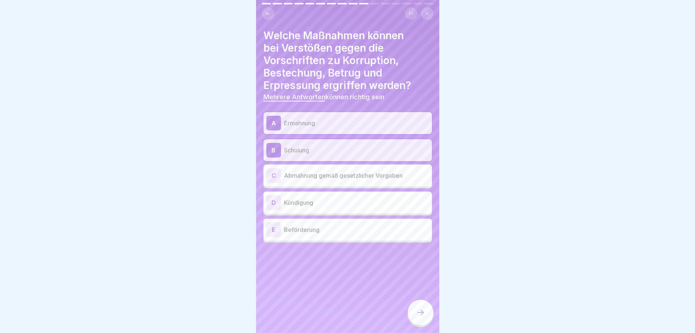
click at [303, 174] on p "Abmahnung gemäß gesetzlicher Vorgaben" at bounding box center [356, 175] width 145 height 9
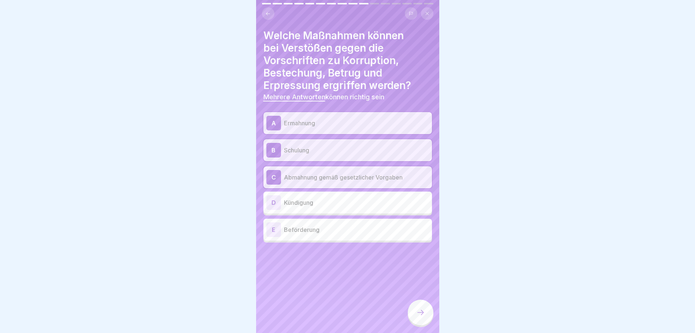
click at [307, 204] on p "Kündigung" at bounding box center [356, 202] width 145 height 9
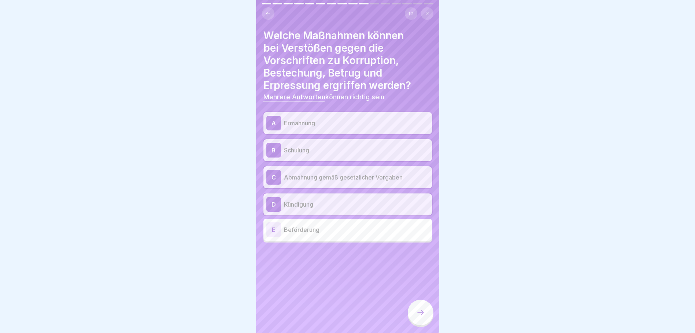
click at [420, 317] on icon at bounding box center [420, 312] width 9 height 9
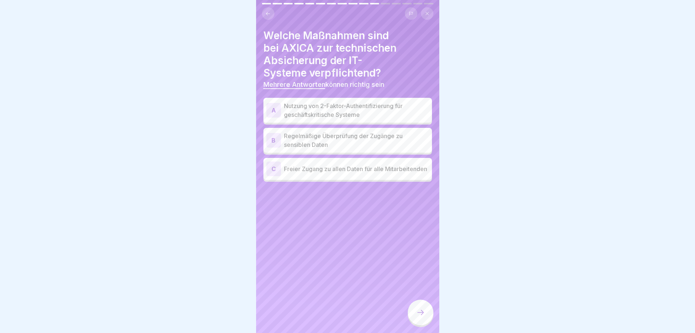
click at [359, 110] on p "Nutzung von 2-Faktor-Authentifizierung für geschäftskritische Systeme" at bounding box center [356, 110] width 145 height 18
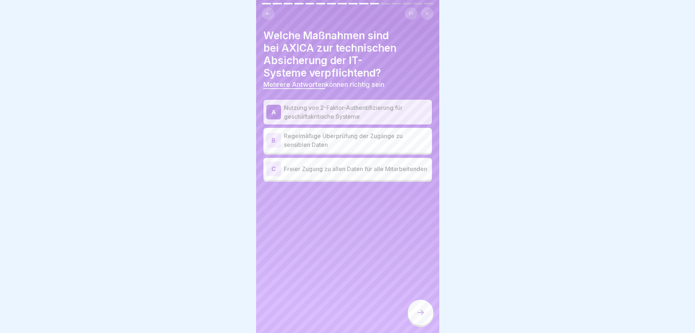
click at [348, 138] on p "Regelmäßige Überprüfung der Zugänge zu sensiblen Daten" at bounding box center [356, 140] width 145 height 18
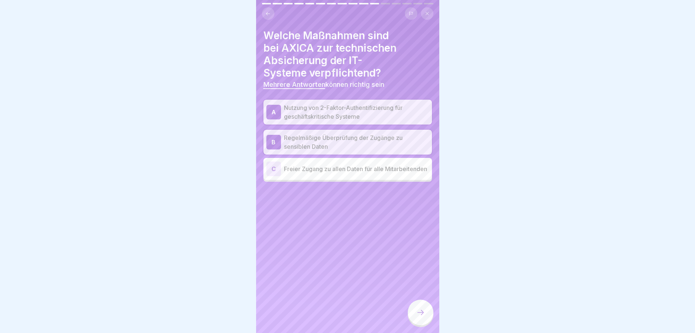
click at [424, 317] on icon at bounding box center [420, 312] width 9 height 9
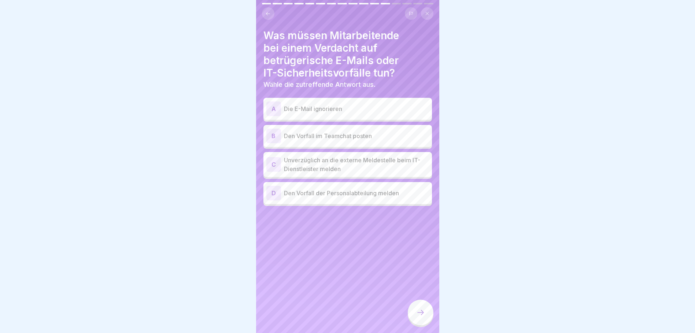
click at [318, 167] on p "Unverzüglich an die externe Meldestelle beim IT-Dienstleister melden" at bounding box center [356, 165] width 145 height 18
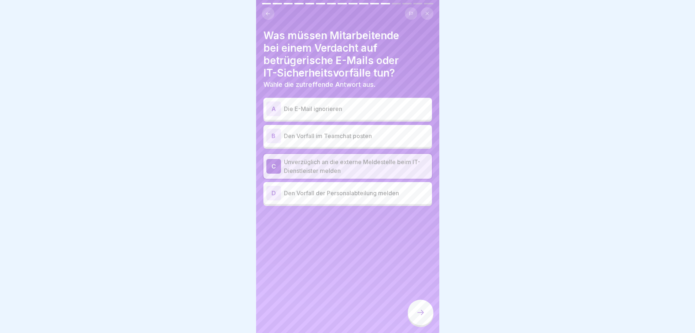
click at [419, 317] on icon at bounding box center [420, 312] width 9 height 9
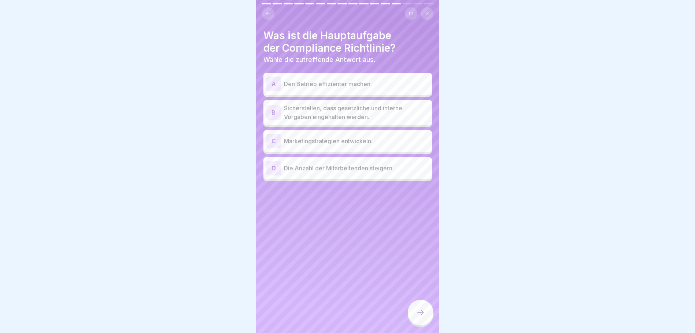
click at [323, 110] on p "Sicherstellen, dass gesetzliche und interne Vorgaben eingehalten werden." at bounding box center [356, 113] width 145 height 18
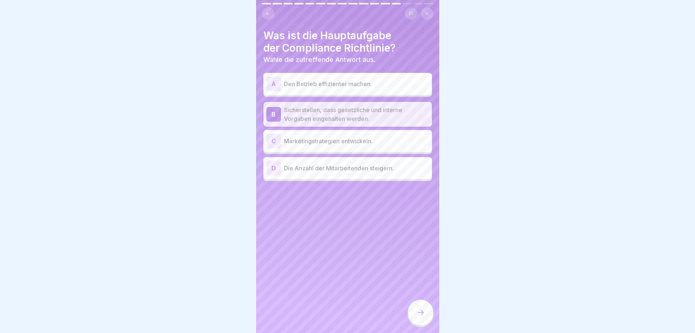
click at [417, 317] on icon at bounding box center [420, 312] width 9 height 9
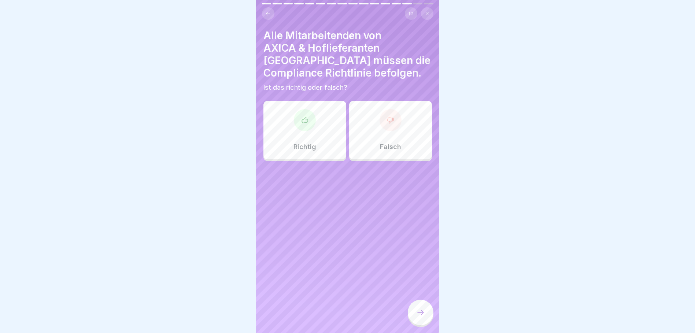
click at [294, 120] on div "Richtig" at bounding box center [304, 130] width 83 height 59
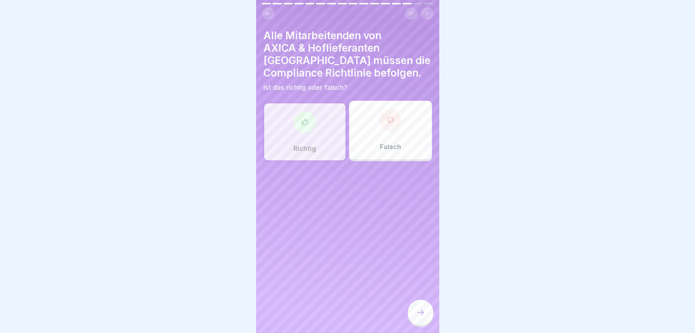
click at [421, 315] on icon at bounding box center [420, 312] width 9 height 9
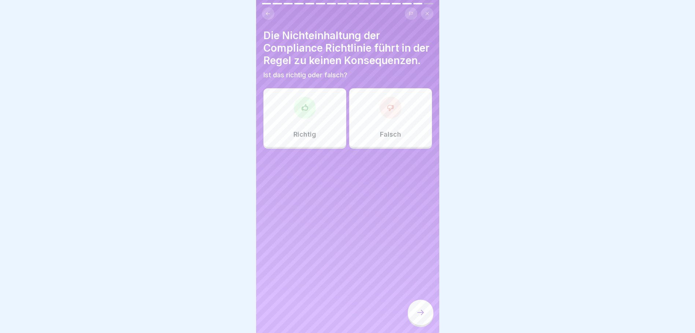
click at [389, 132] on div "Falsch" at bounding box center [390, 117] width 83 height 59
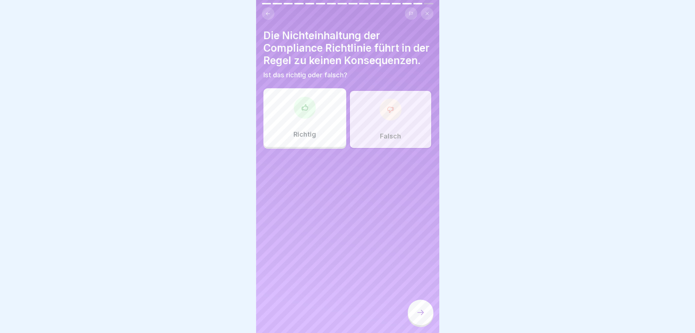
click at [423, 317] on icon at bounding box center [420, 312] width 9 height 9
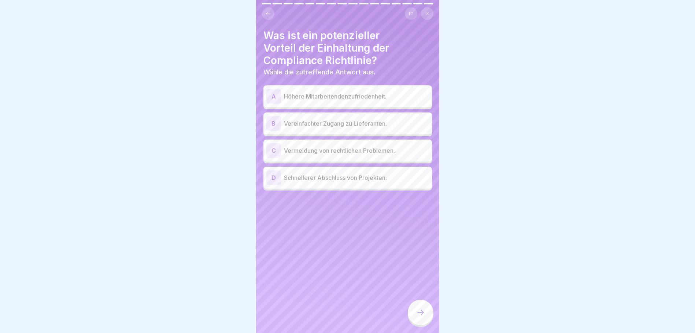
click at [321, 151] on p "Vermeidung von rechtlichen Problemen." at bounding box center [356, 150] width 145 height 9
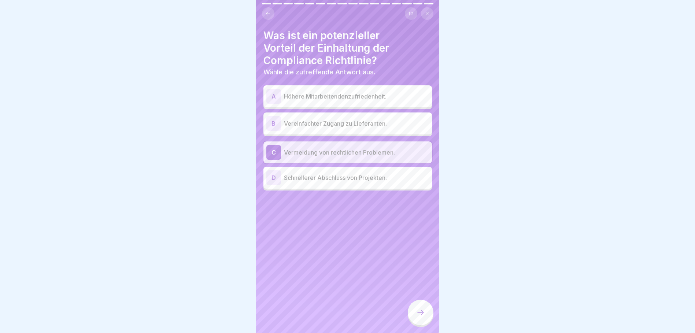
click at [420, 317] on icon at bounding box center [420, 312] width 9 height 9
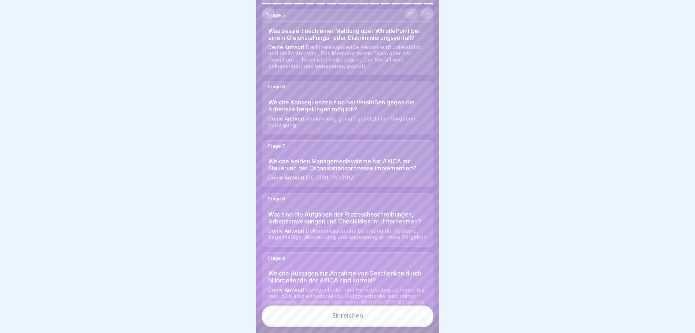
scroll to position [403, 0]
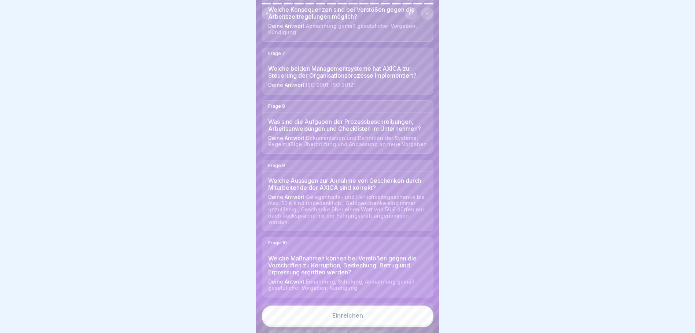
click at [341, 319] on div "Einreichen" at bounding box center [347, 315] width 31 height 7
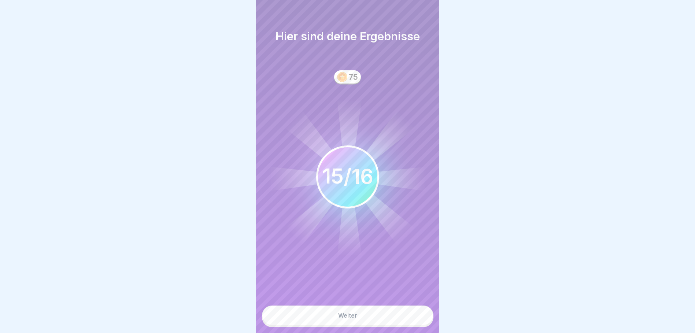
click at [354, 319] on div "Weiter" at bounding box center [347, 315] width 19 height 7
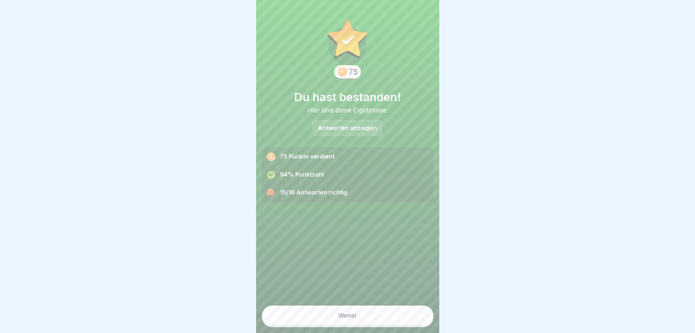
scroll to position [5, 0]
click at [345, 316] on div "Weiter" at bounding box center [347, 315] width 19 height 7
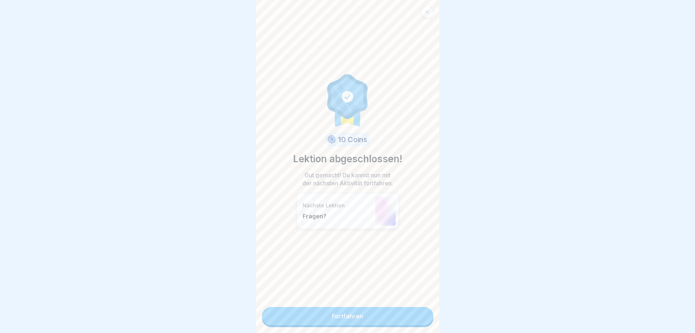
click at [347, 314] on link "Fortfahren" at bounding box center [347, 316] width 171 height 18
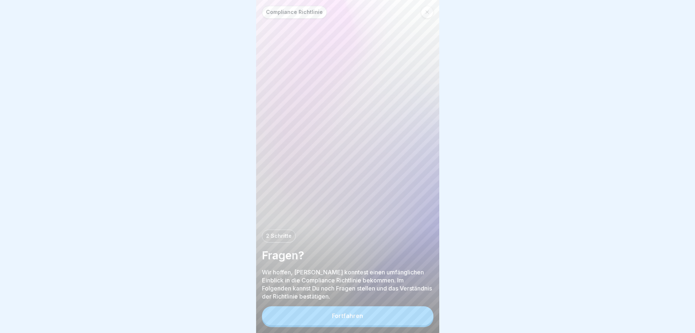
scroll to position [5, 0]
click at [348, 313] on div "Fortfahren" at bounding box center [347, 315] width 31 height 7
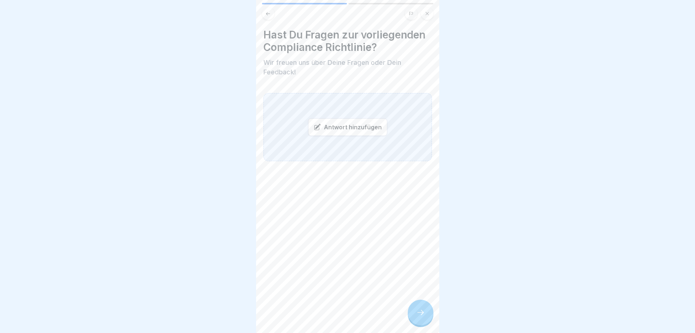
click at [416, 315] on icon at bounding box center [420, 312] width 9 height 9
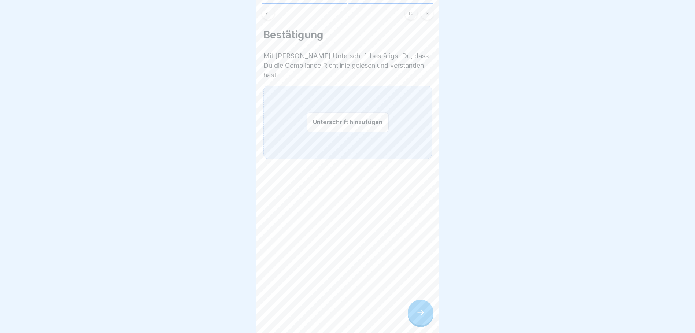
click at [348, 112] on button "Unterschrift hinzufügen" at bounding box center [348, 121] width 82 height 19
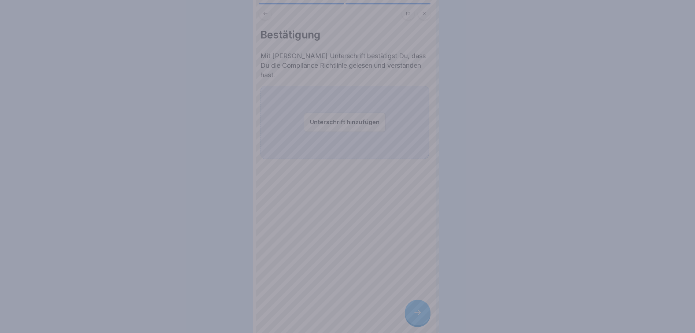
scroll to position [0, 0]
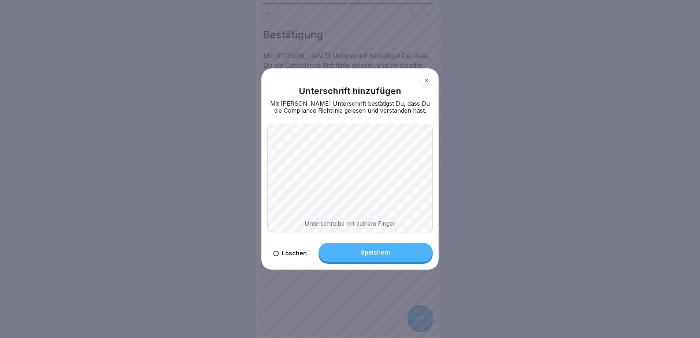
click at [381, 250] on div "Speichern" at bounding box center [376, 252] width 30 height 7
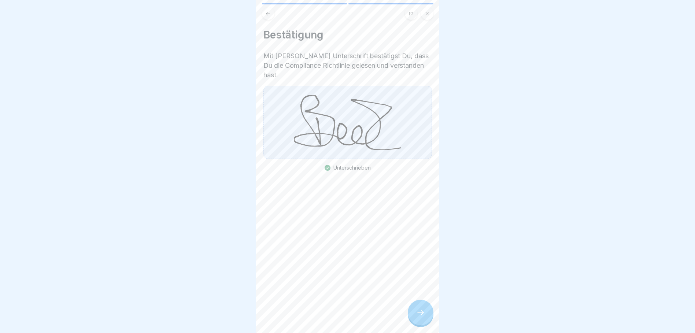
click at [426, 316] on div at bounding box center [421, 313] width 26 height 26
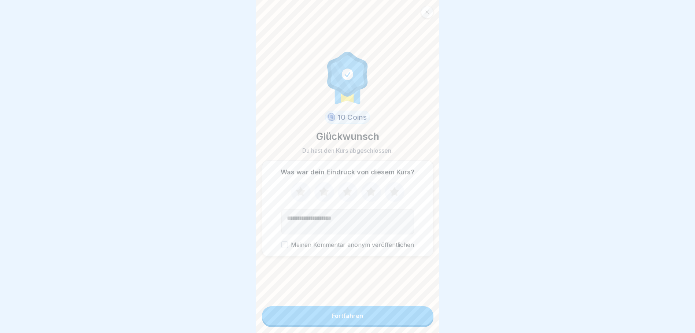
click at [391, 195] on icon at bounding box center [394, 191] width 10 height 9
click at [355, 319] on div "Fortfahren" at bounding box center [347, 315] width 31 height 7
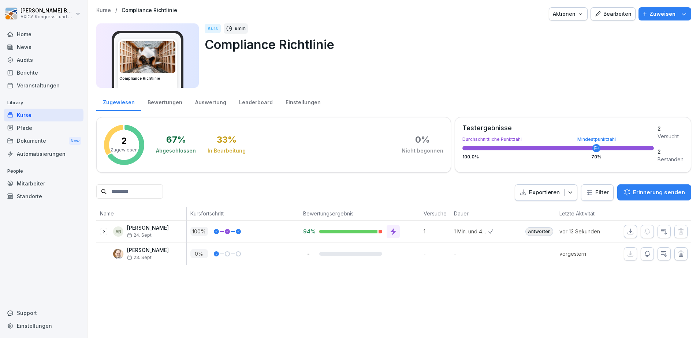
click at [353, 229] on div at bounding box center [359, 231] width 81 height 13
click at [159, 103] on div "Bewertungen" at bounding box center [165, 101] width 48 height 19
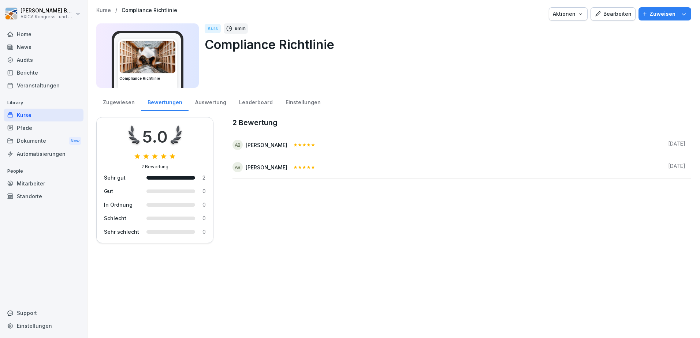
click at [212, 103] on div "Auswertung" at bounding box center [211, 101] width 44 height 19
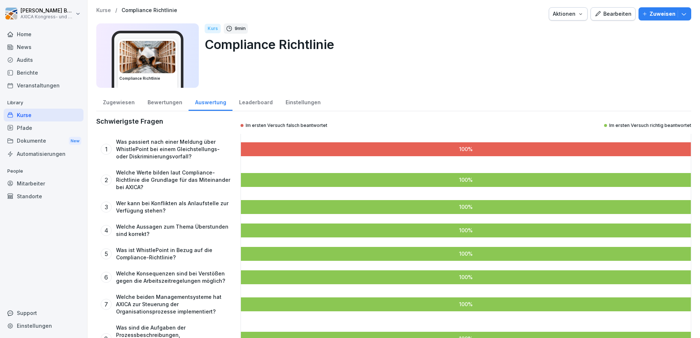
click at [470, 150] on span "%" at bounding box center [470, 149] width 5 height 5
click at [191, 150] on p "Was passiert nach einer Meldung über WhistlePoint bei einem Gleichstellungs- od…" at bounding box center [174, 149] width 116 height 22
click at [168, 106] on div "Bewertungen" at bounding box center [165, 101] width 48 height 19
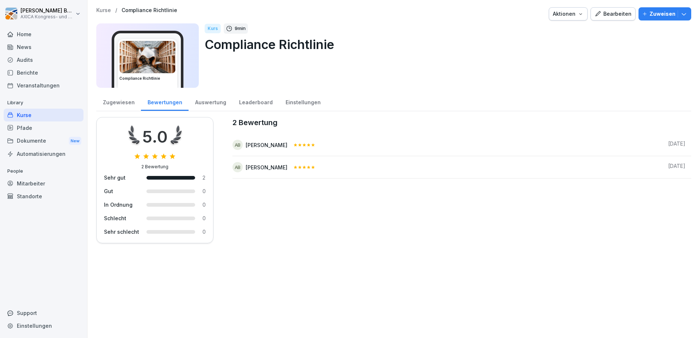
click at [123, 103] on div "Zugewiesen" at bounding box center [118, 101] width 45 height 19
